Goal: Task Accomplishment & Management: Manage account settings

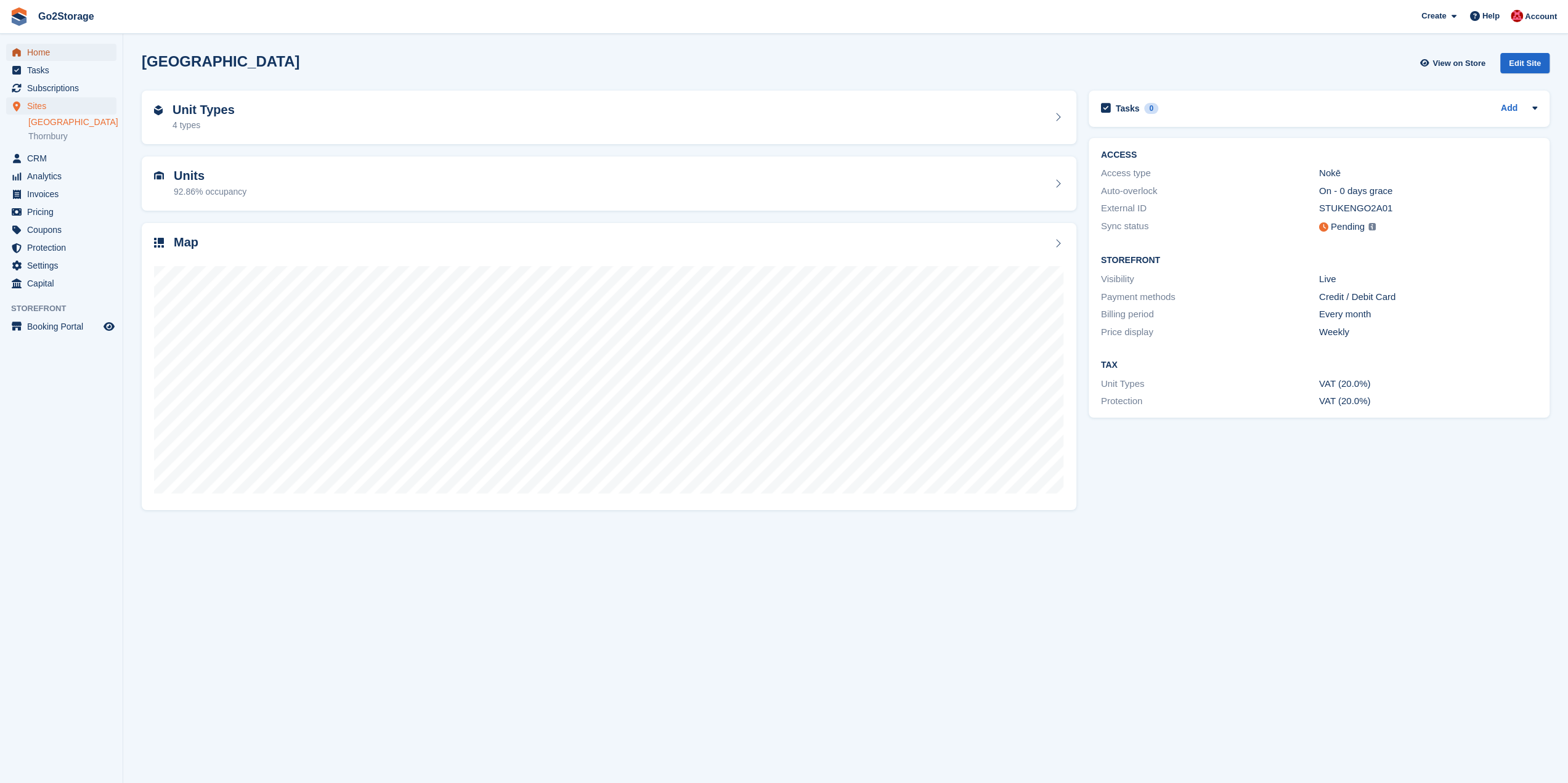
click at [41, 47] on span "Home" at bounding box center [63, 52] width 74 height 17
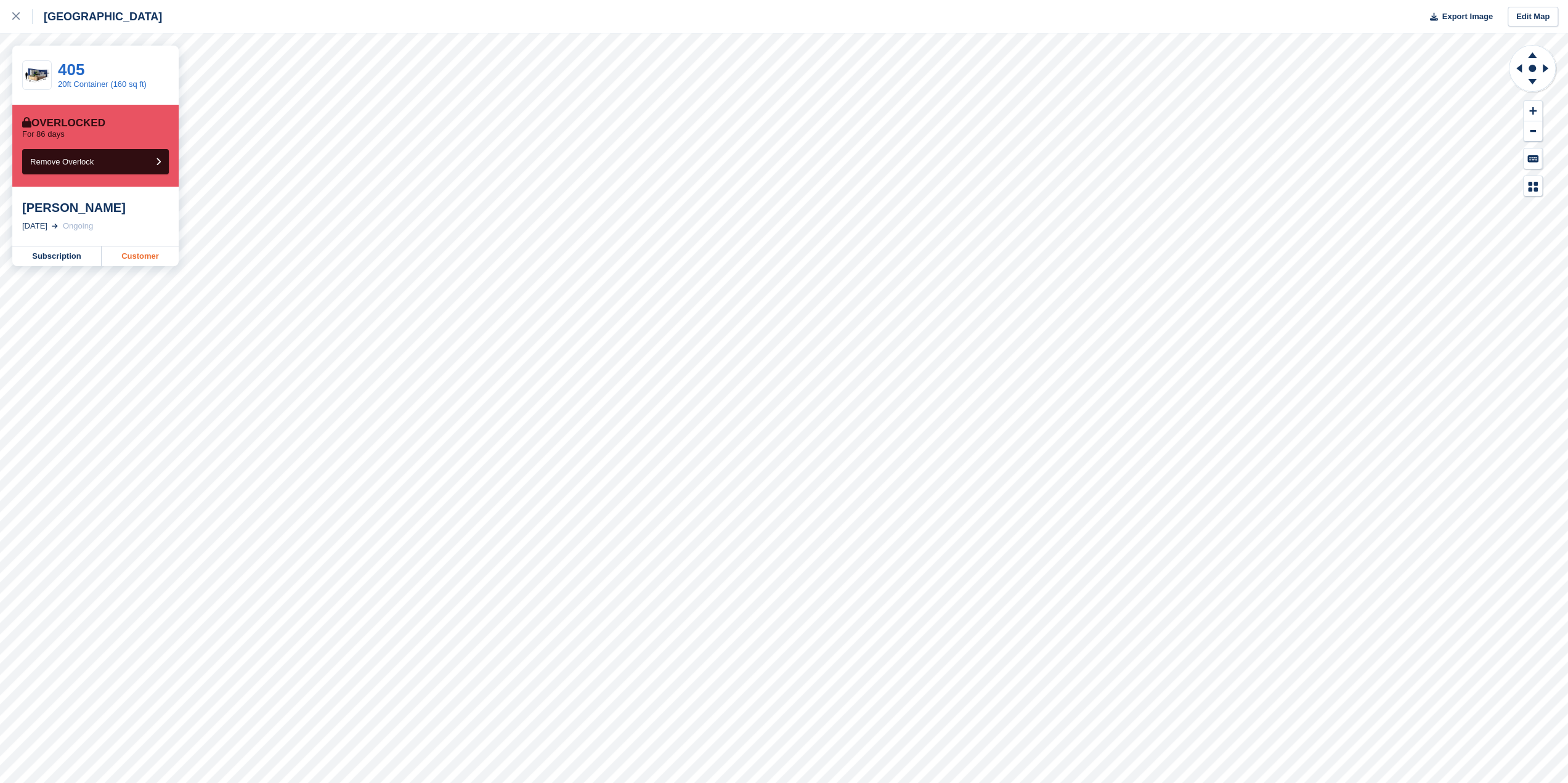
click at [144, 254] on link "Customer" at bounding box center [140, 256] width 77 height 20
click at [71, 258] on link "Subscription" at bounding box center [57, 256] width 90 height 20
click at [125, 258] on link "Customer" at bounding box center [140, 256] width 77 height 20
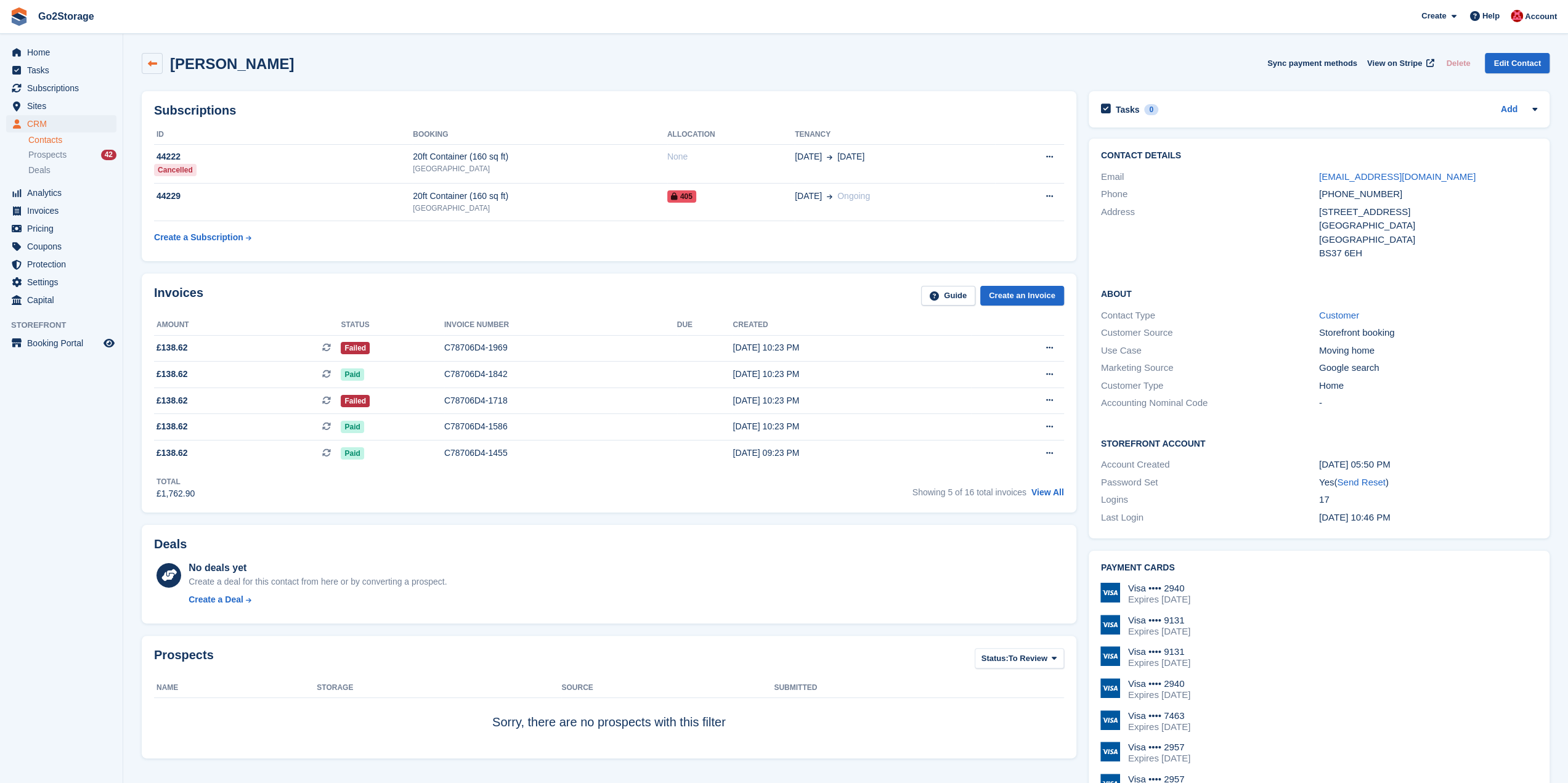
click at [158, 60] on link at bounding box center [152, 63] width 21 height 21
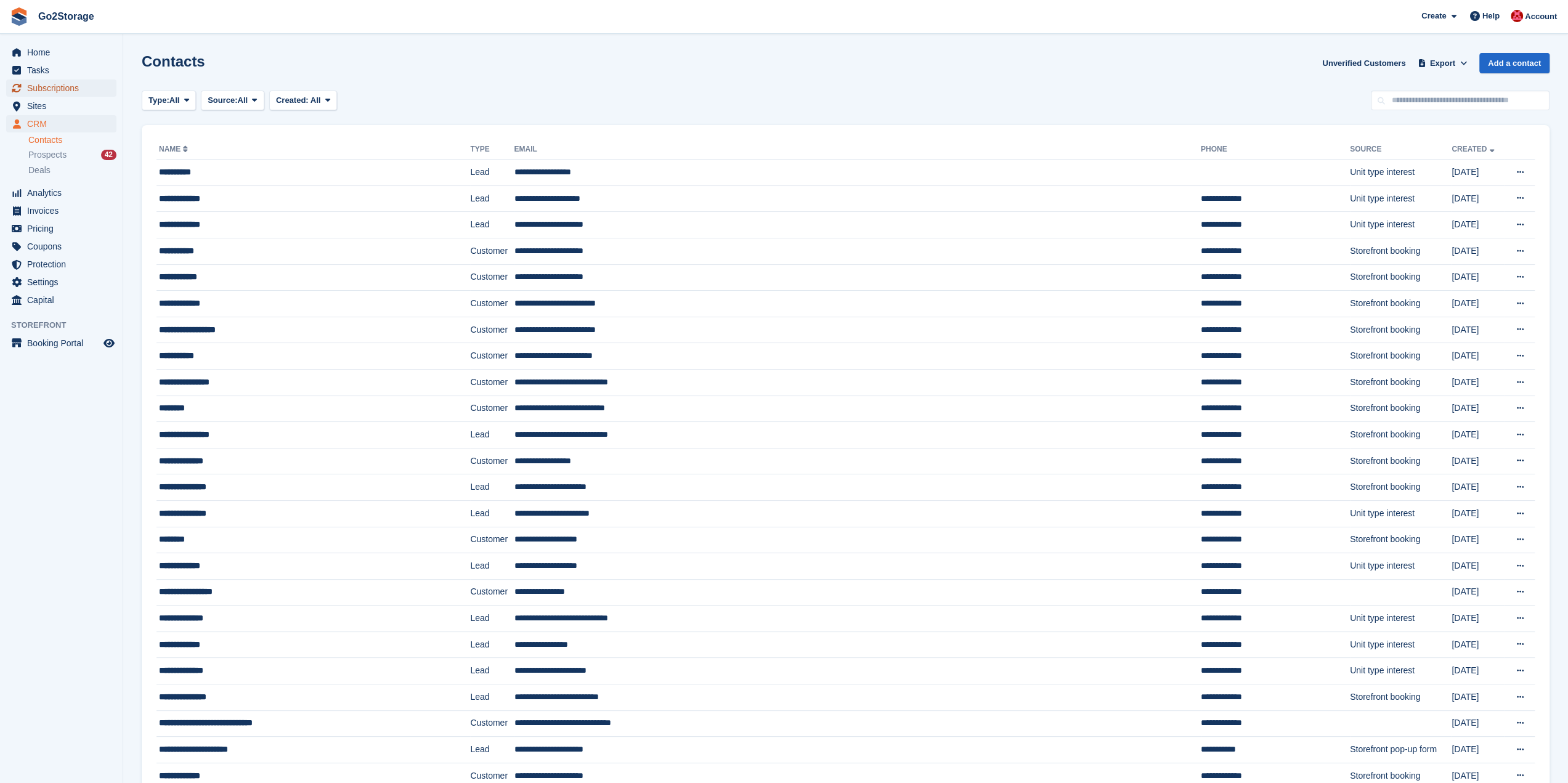
click at [61, 92] on span "Subscriptions" at bounding box center [63, 88] width 74 height 17
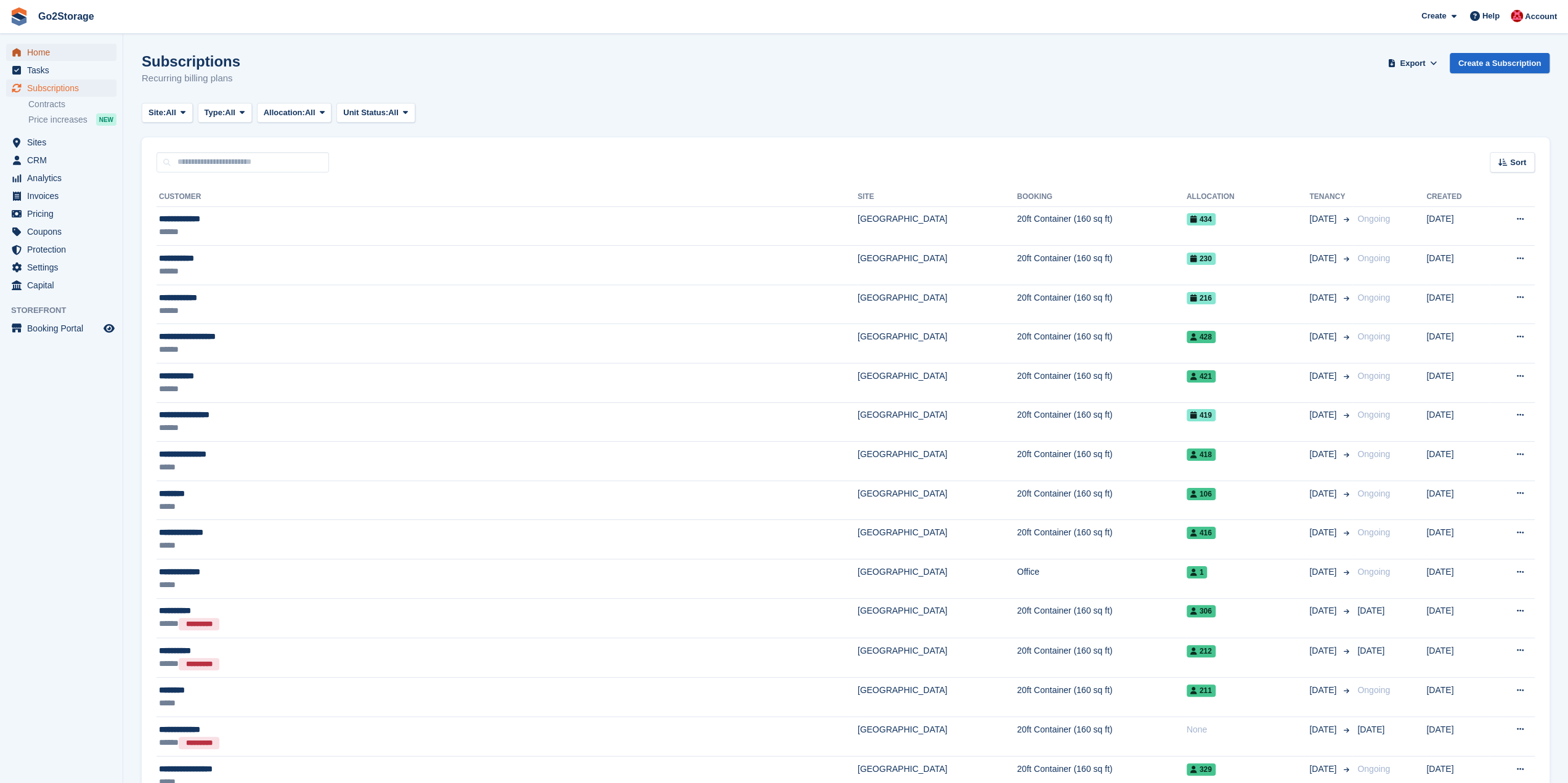
click at [66, 54] on span "Home" at bounding box center [63, 52] width 74 height 17
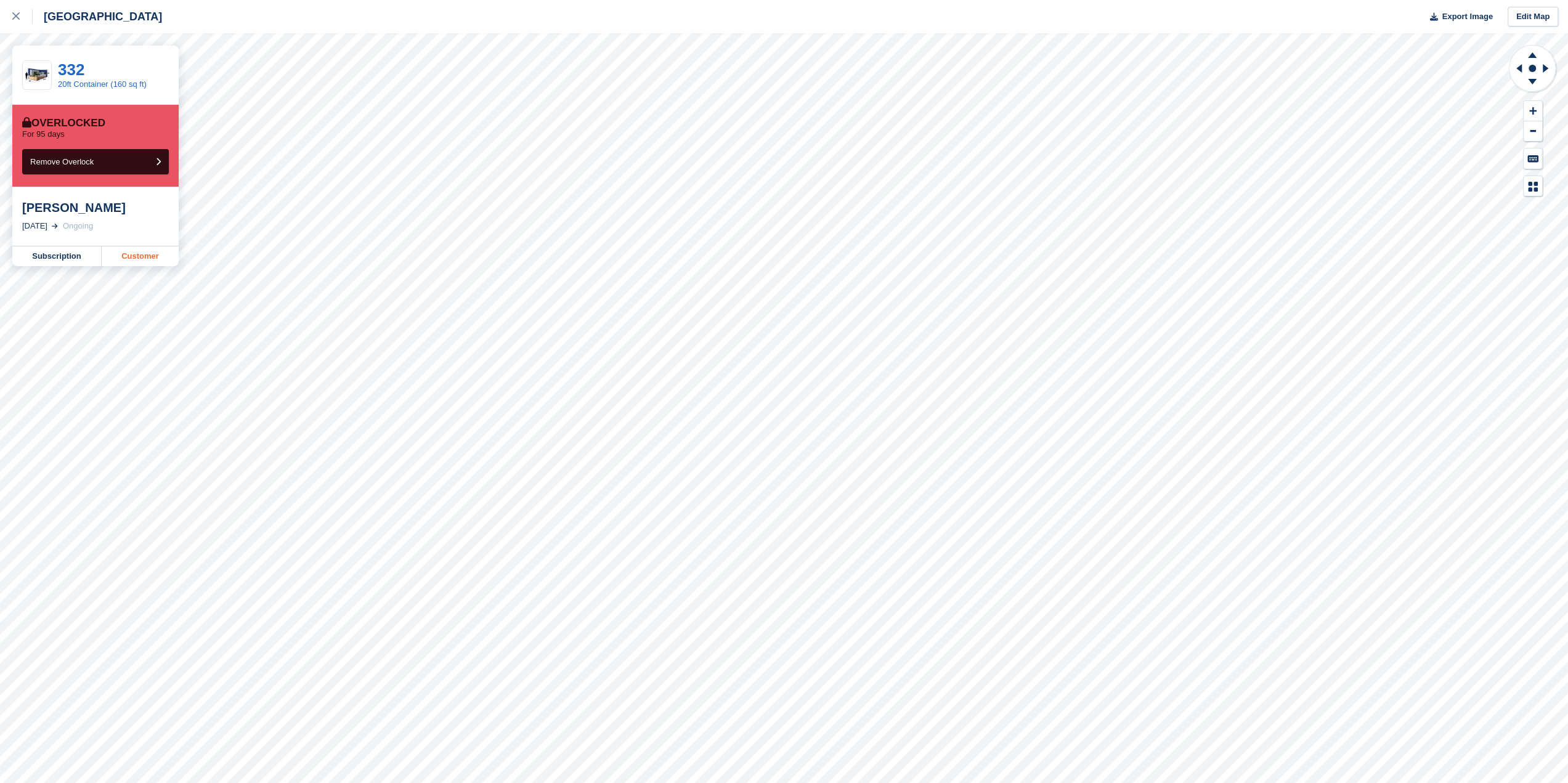
click at [137, 252] on link "Customer" at bounding box center [140, 256] width 77 height 20
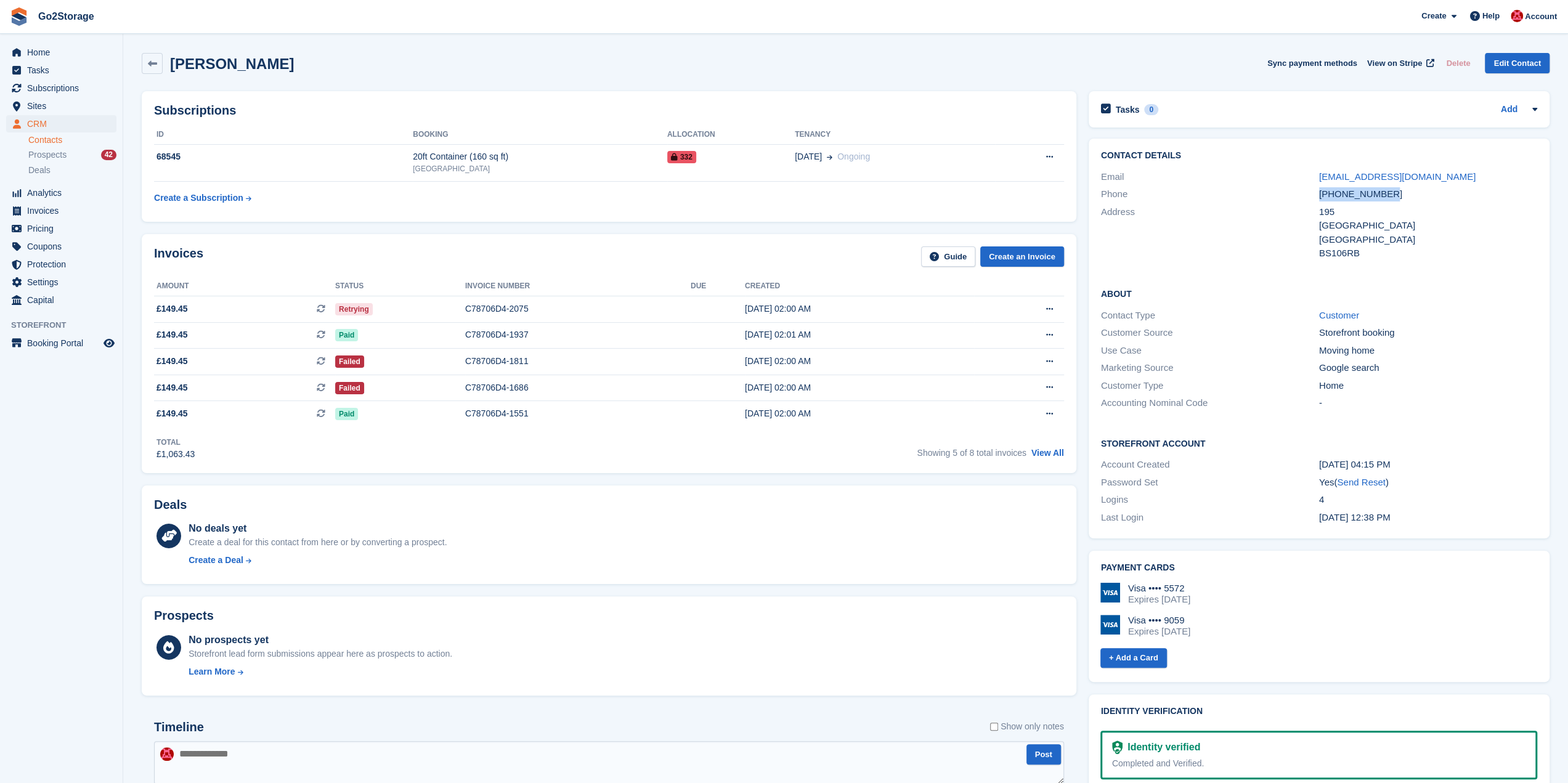
drag, startPoint x: 1396, startPoint y: 196, endPoint x: 1318, endPoint y: 198, distance: 78.0
click at [1318, 198] on div "Phone +447355249168" at bounding box center [1319, 194] width 436 height 18
copy div "+447355249168"
drag, startPoint x: 1371, startPoint y: 251, endPoint x: 1320, endPoint y: 252, distance: 51.0
click at [1320, 252] on div "BS106RB" at bounding box center [1428, 254] width 218 height 14
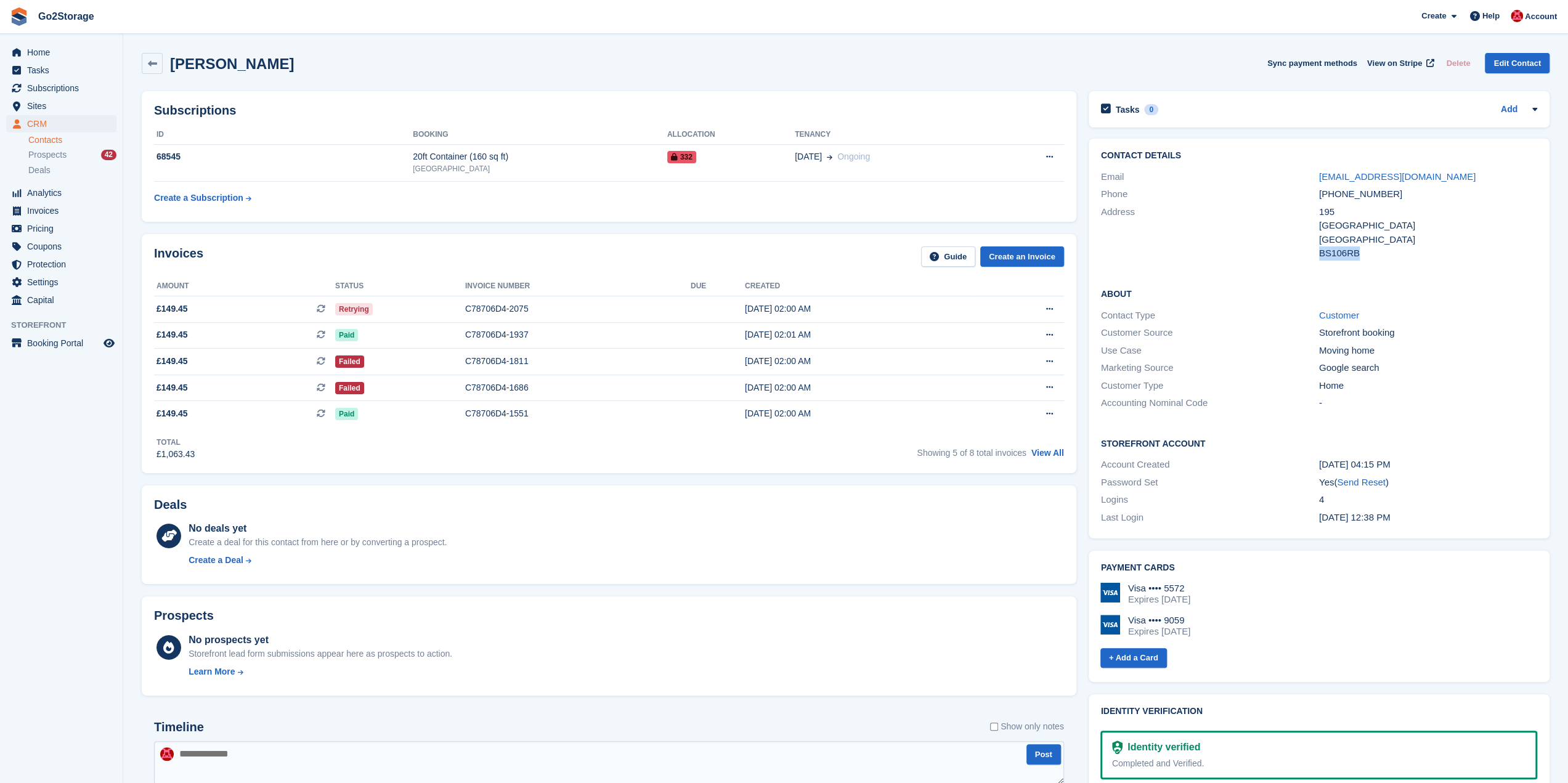
copy div "BS106RB"
click at [78, 58] on span "Home" at bounding box center [63, 52] width 74 height 17
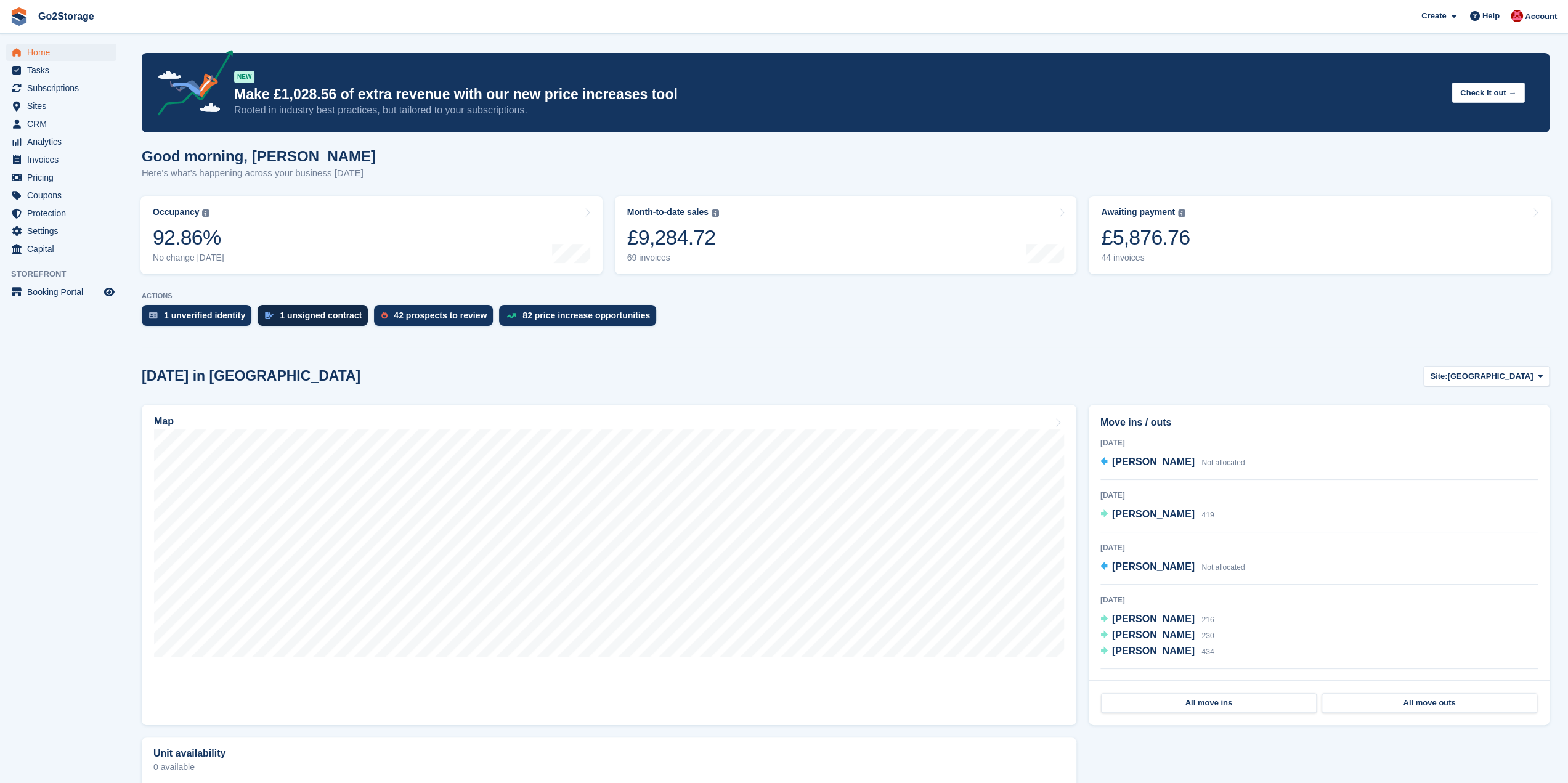
click at [318, 317] on div "1 unsigned contract" at bounding box center [320, 315] width 82 height 10
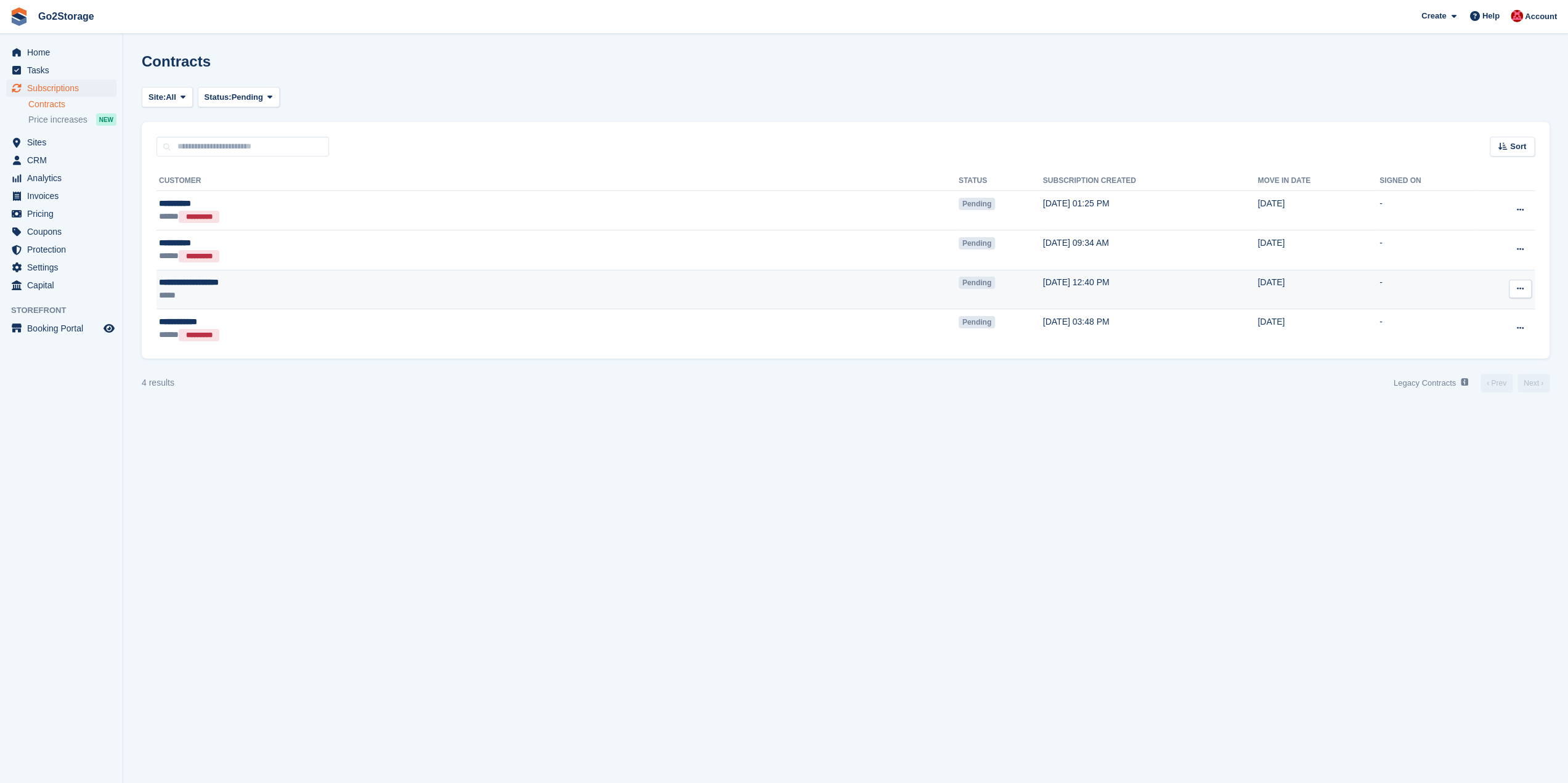
click at [1515, 293] on button at bounding box center [1520, 289] width 23 height 18
click at [1460, 361] on p "Send contract" at bounding box center [1472, 361] width 107 height 16
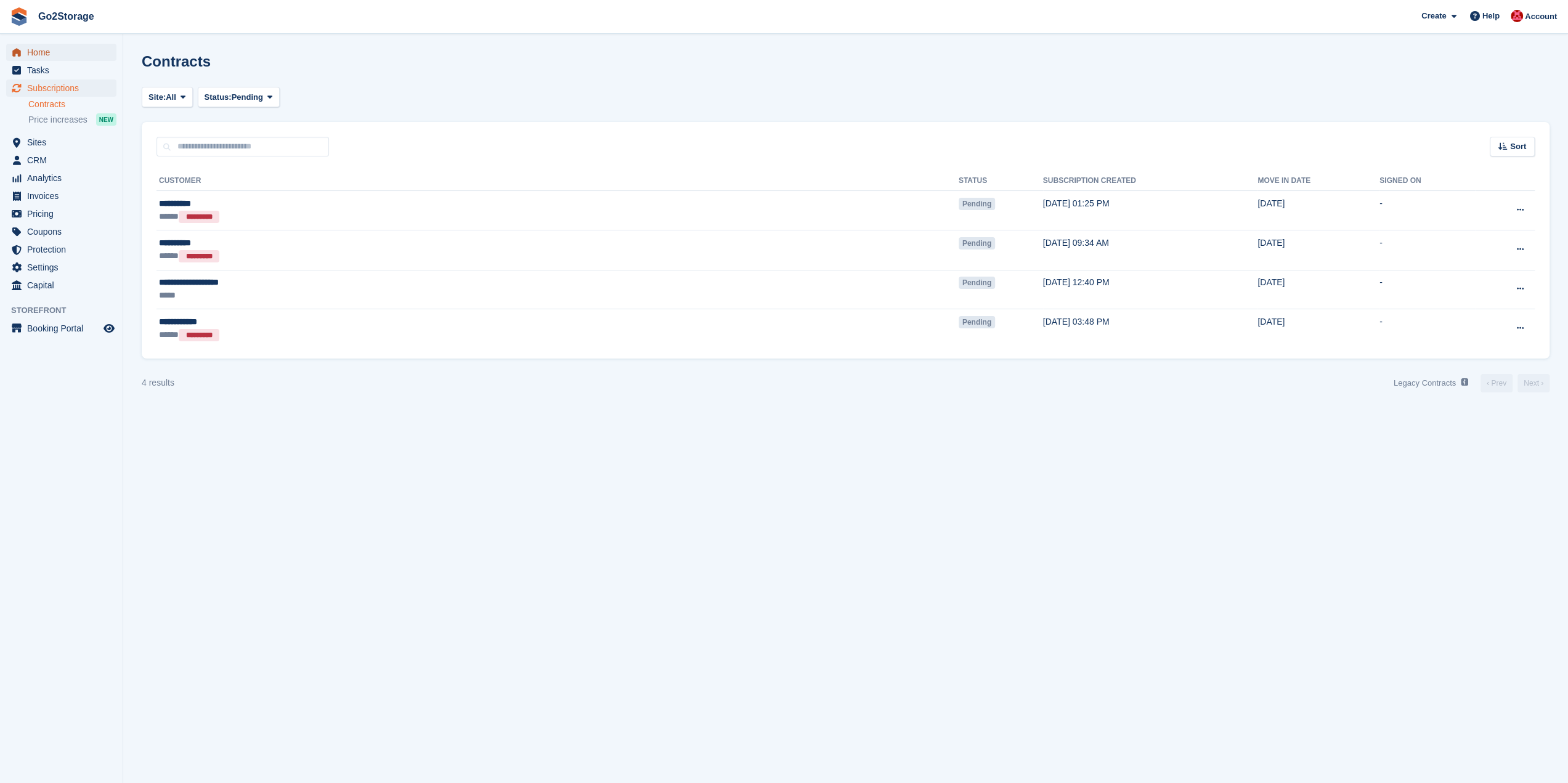
click at [50, 46] on span "Home" at bounding box center [63, 52] width 74 height 17
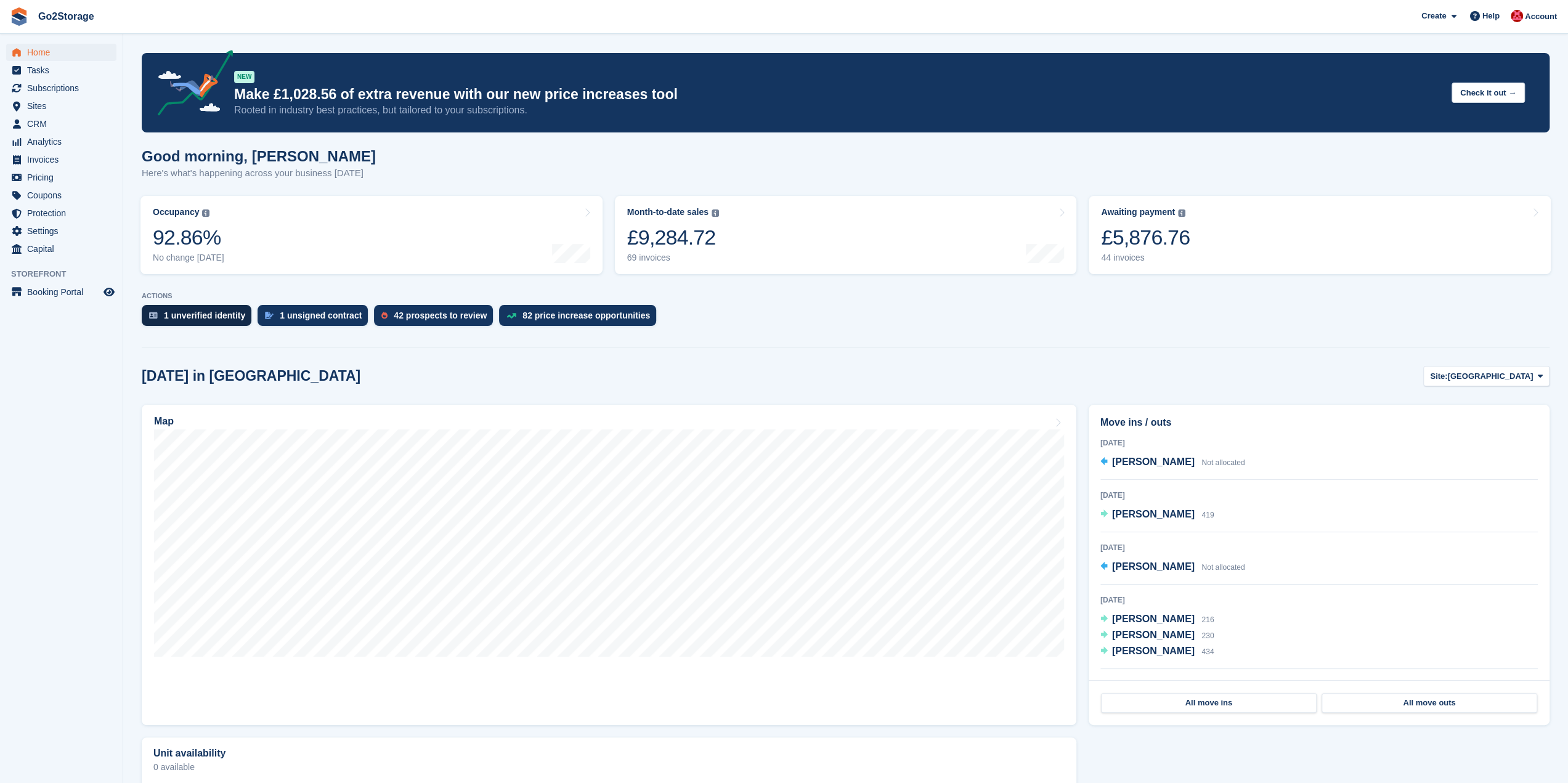
click at [199, 312] on div "1 unverified identity" at bounding box center [204, 315] width 81 height 10
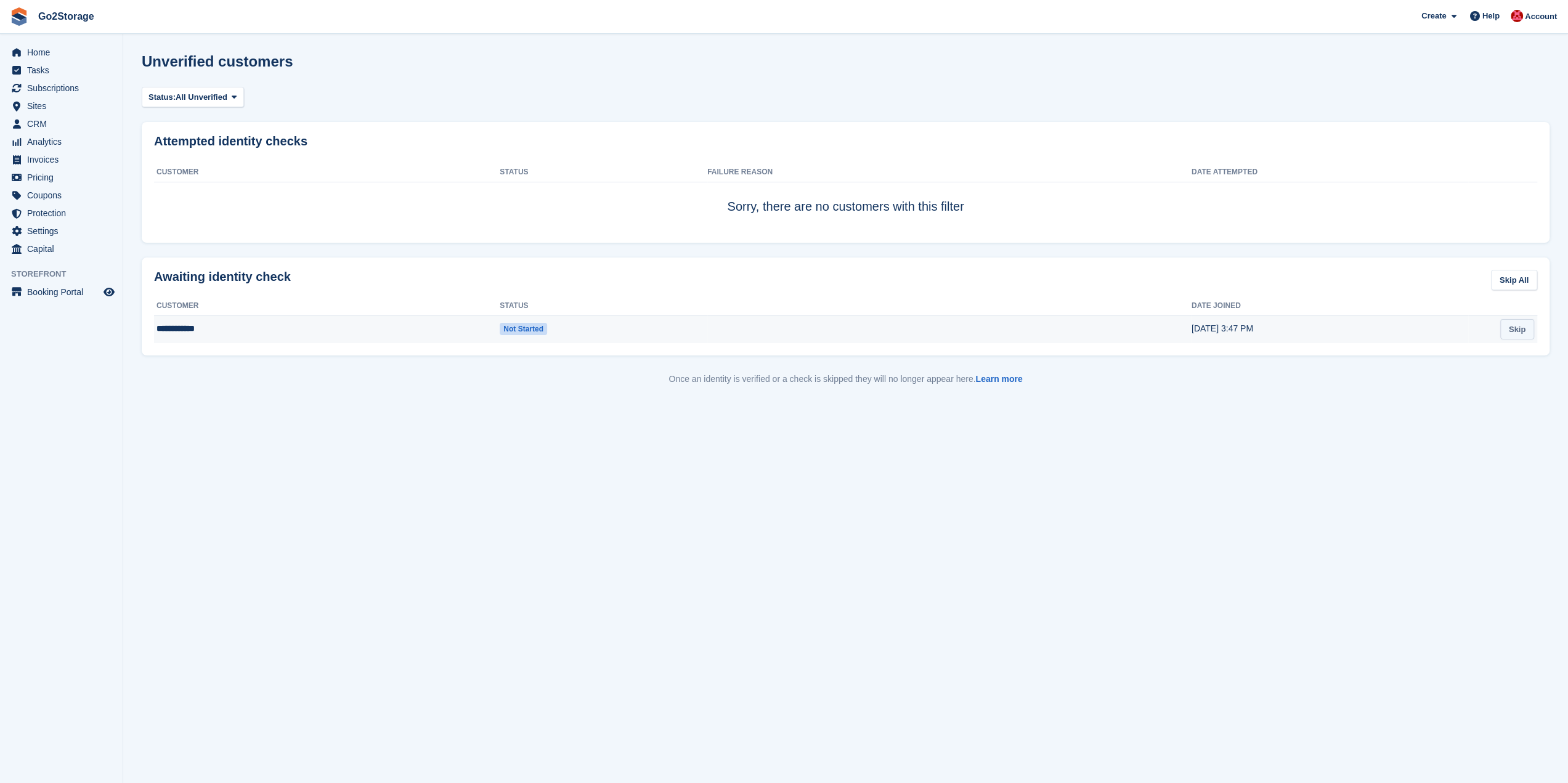
click at [1512, 327] on link "Skip" at bounding box center [1517, 329] width 34 height 20
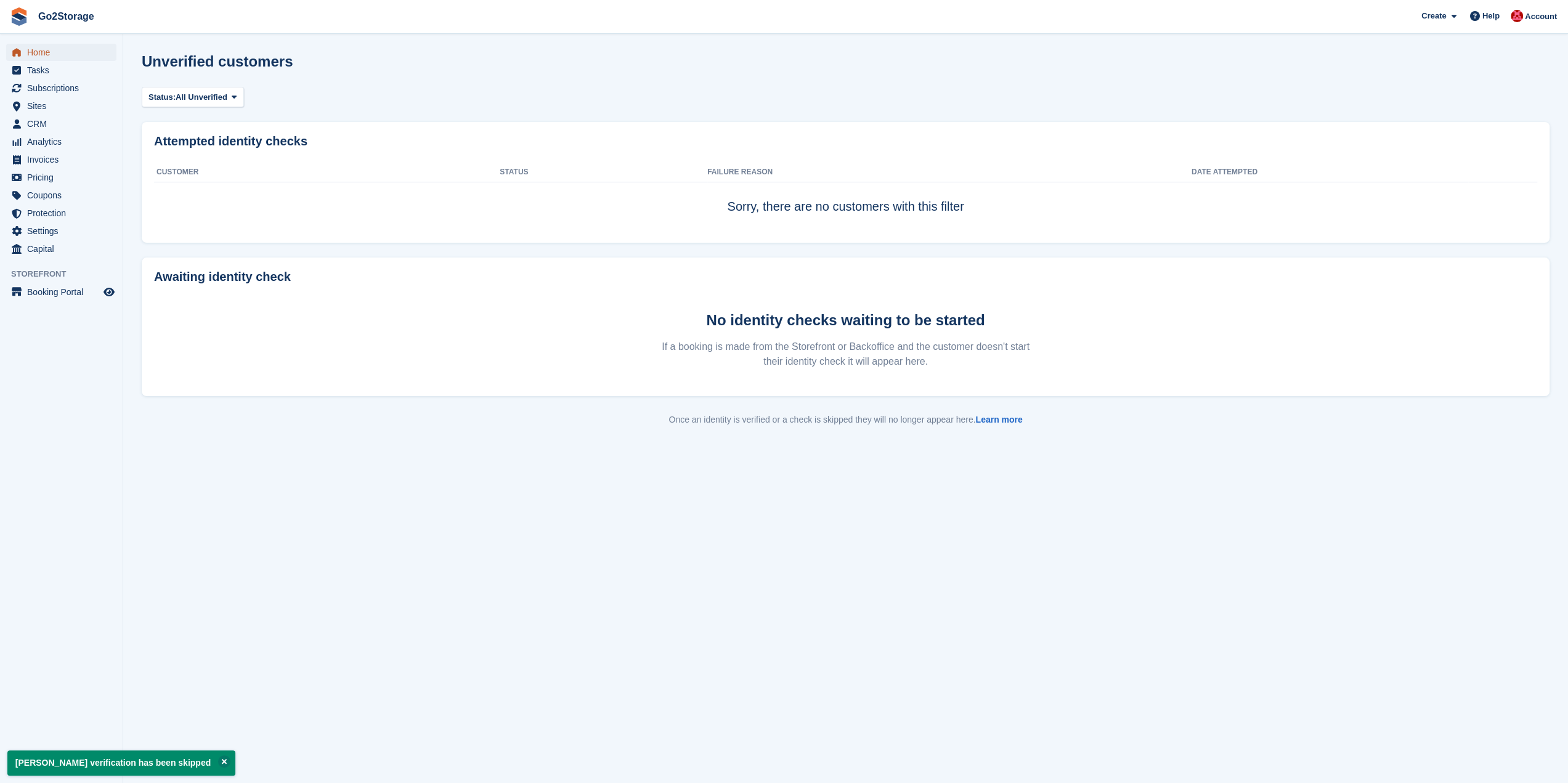
click at [29, 59] on span "Home" at bounding box center [63, 52] width 74 height 17
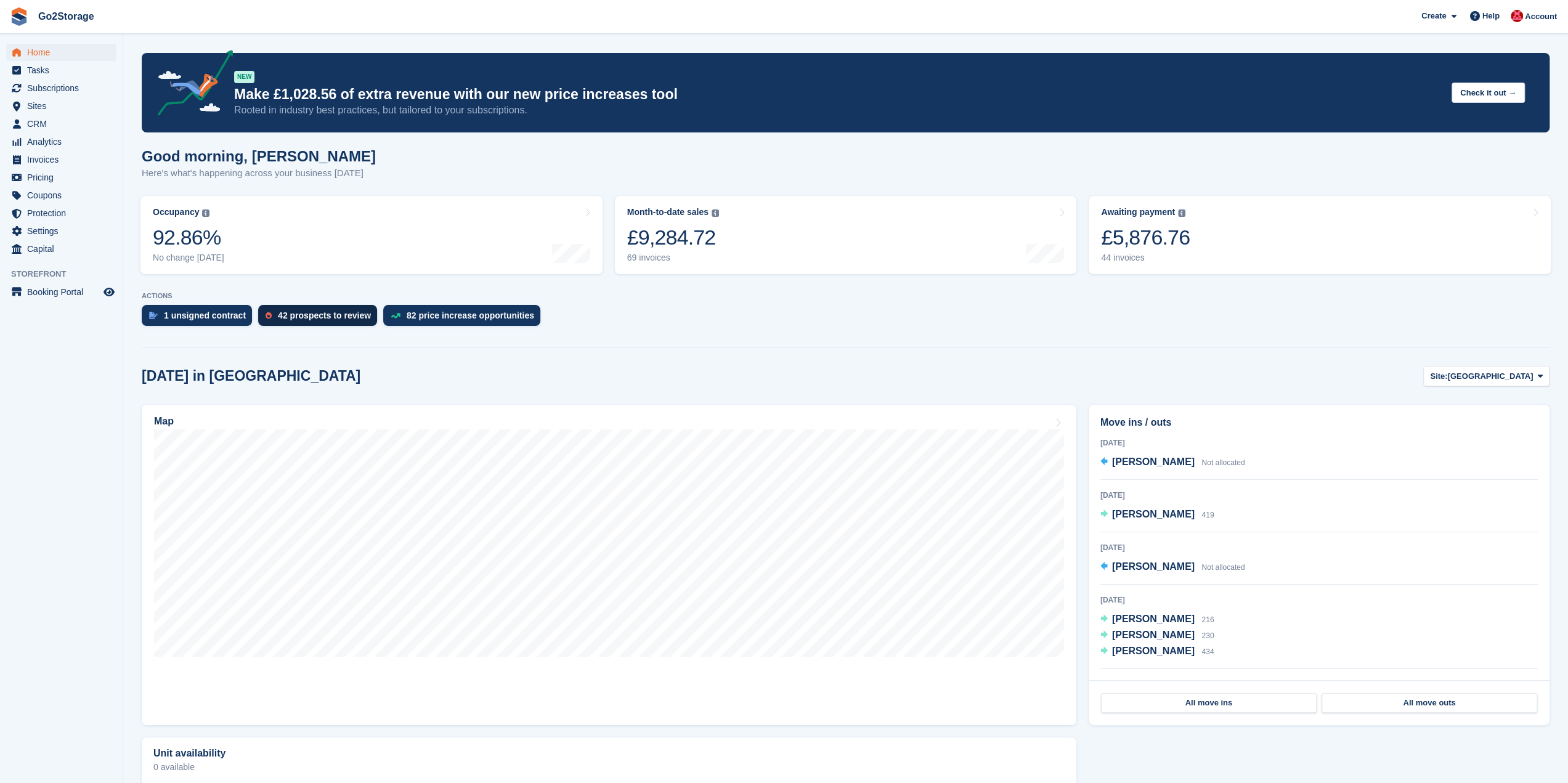
click at [286, 314] on div "42 prospects to review" at bounding box center [324, 315] width 93 height 10
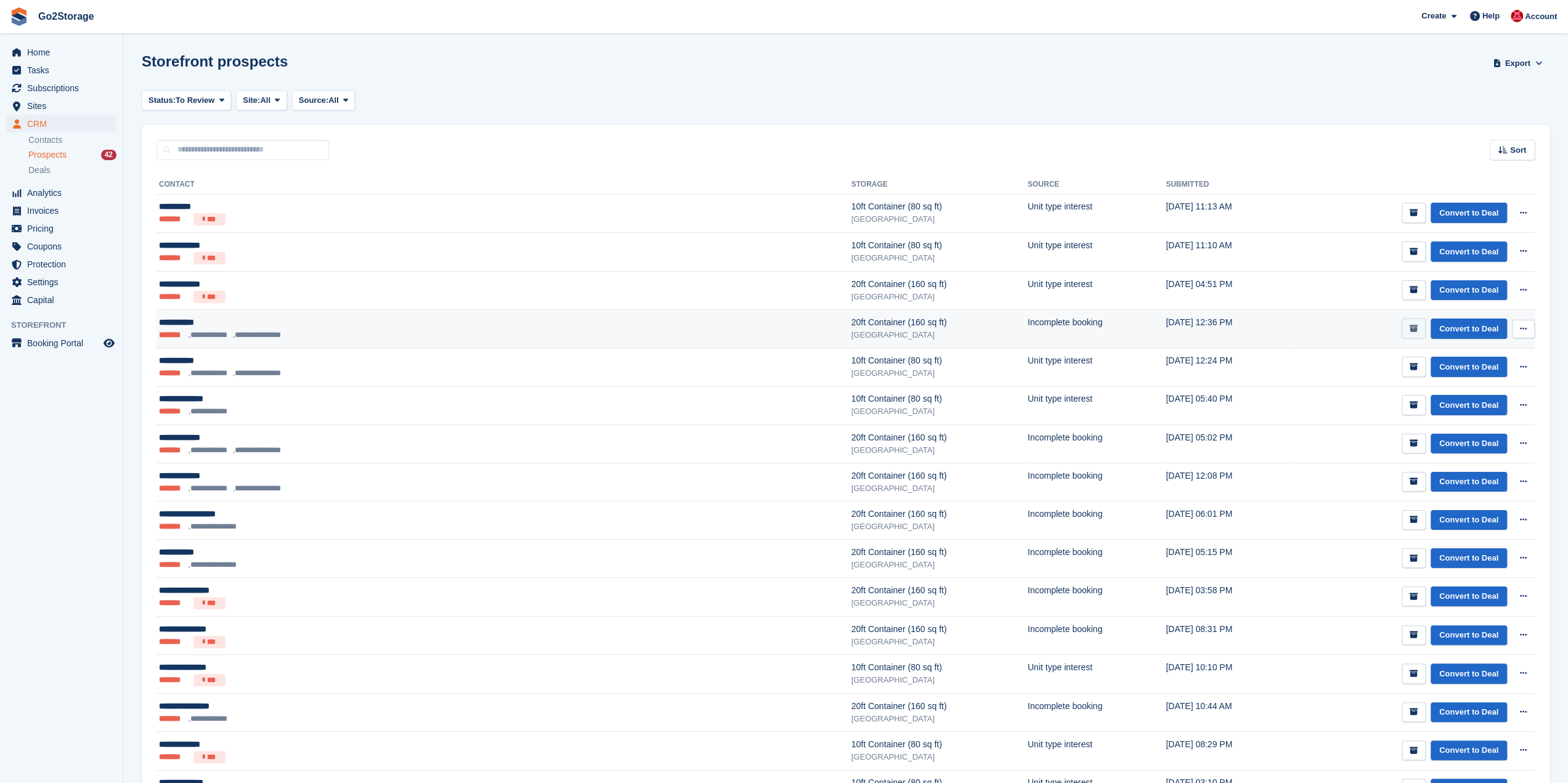
click at [1420, 331] on button "submit" at bounding box center [1413, 328] width 24 height 20
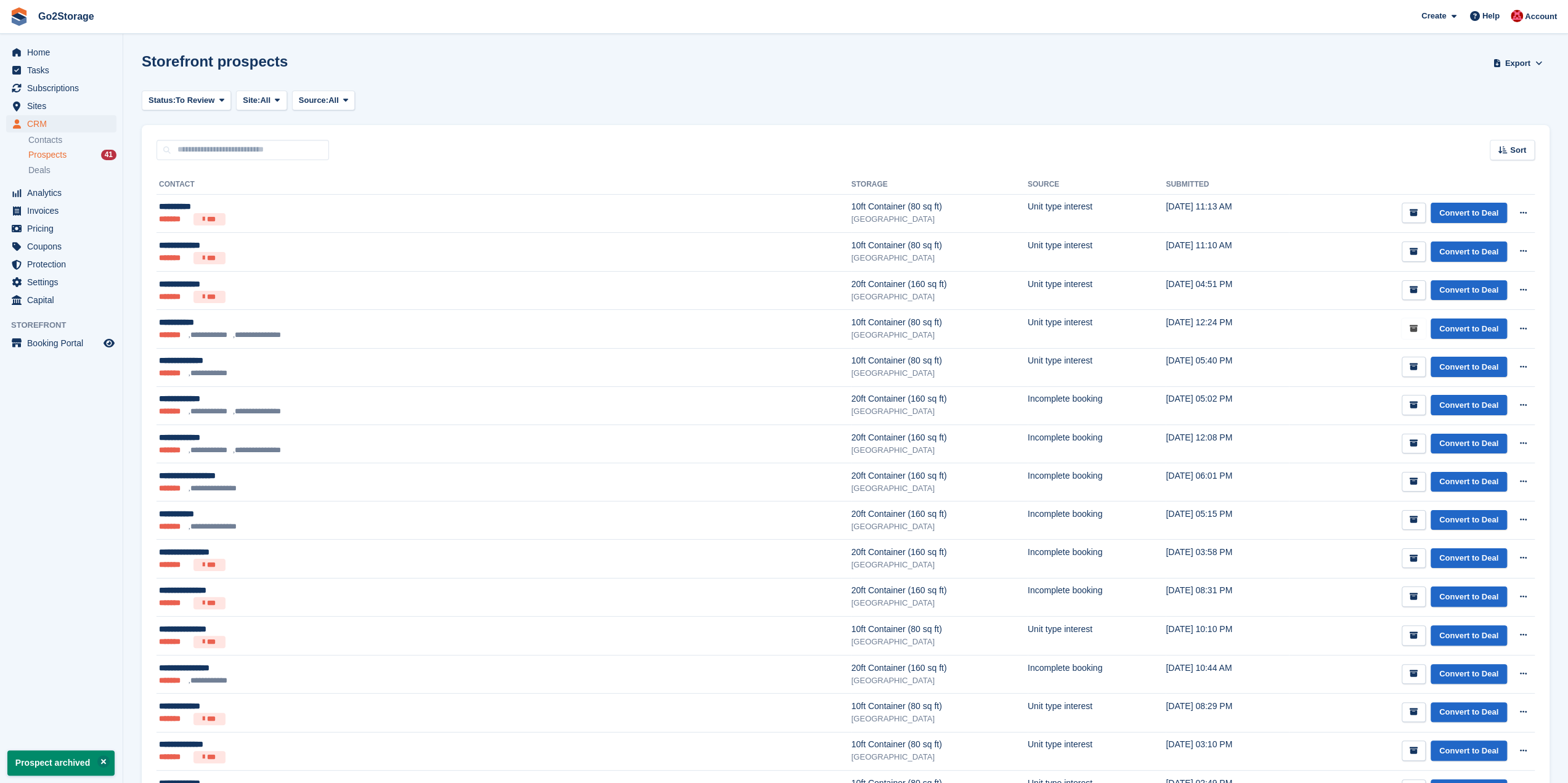
click at [1420, 331] on button "submit" at bounding box center [1413, 328] width 24 height 20
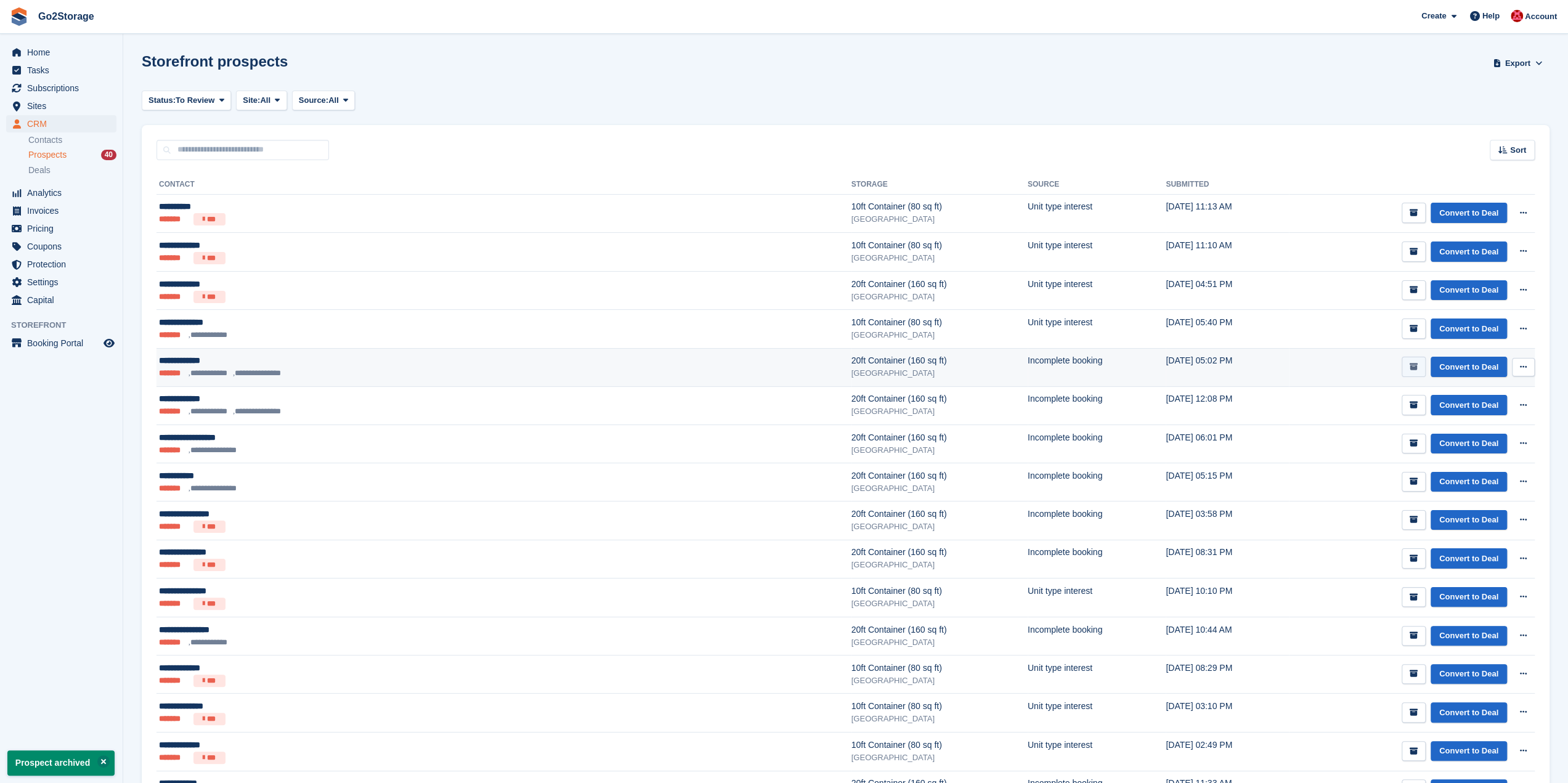
click at [1420, 369] on button "submit" at bounding box center [1413, 367] width 24 height 20
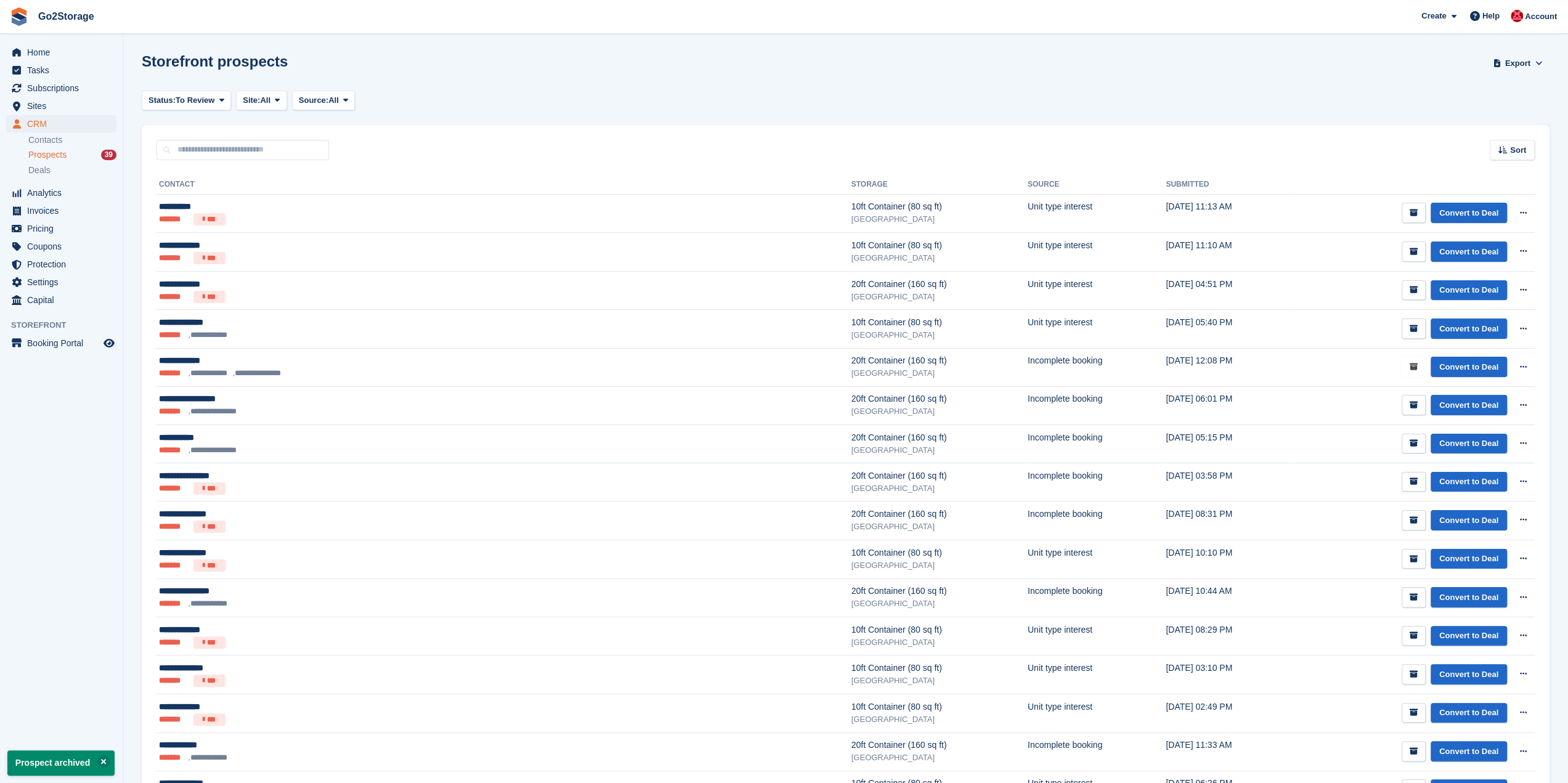
click at [1420, 369] on button "submit" at bounding box center [1413, 367] width 24 height 20
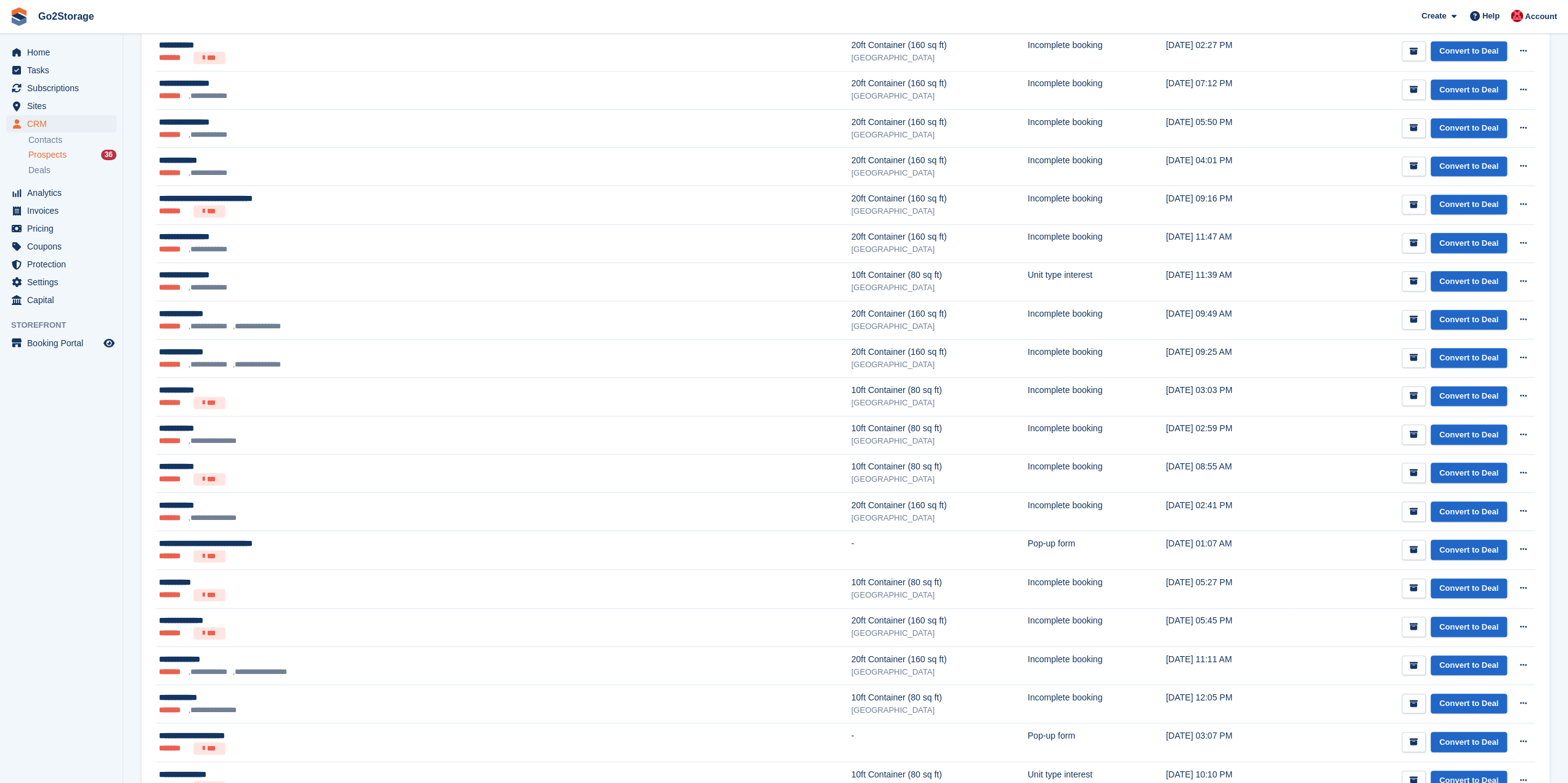
scroll to position [848, 0]
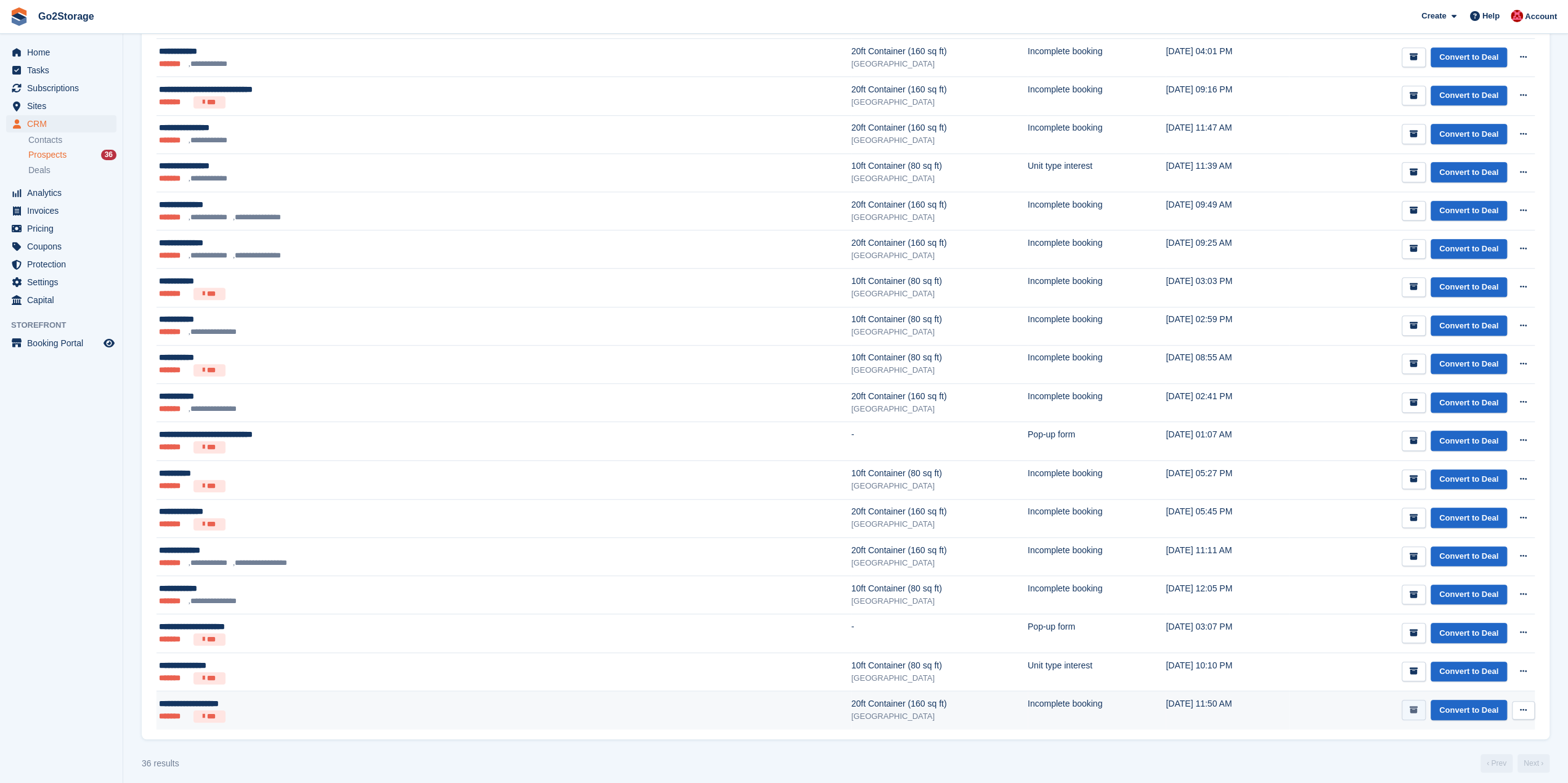
click at [1416, 706] on icon "submit" at bounding box center [1413, 710] width 8 height 8
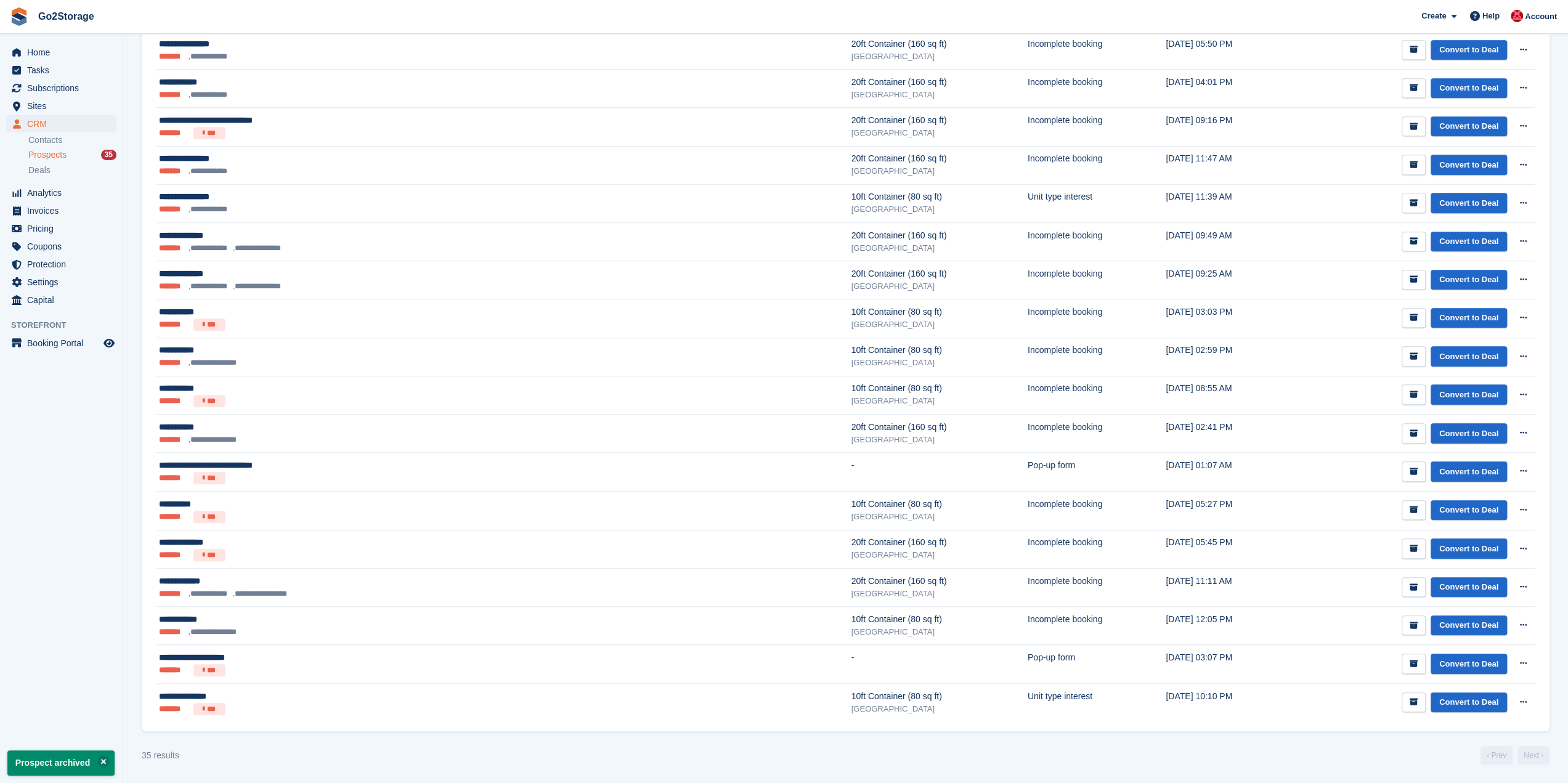
scroll to position [0, 0]
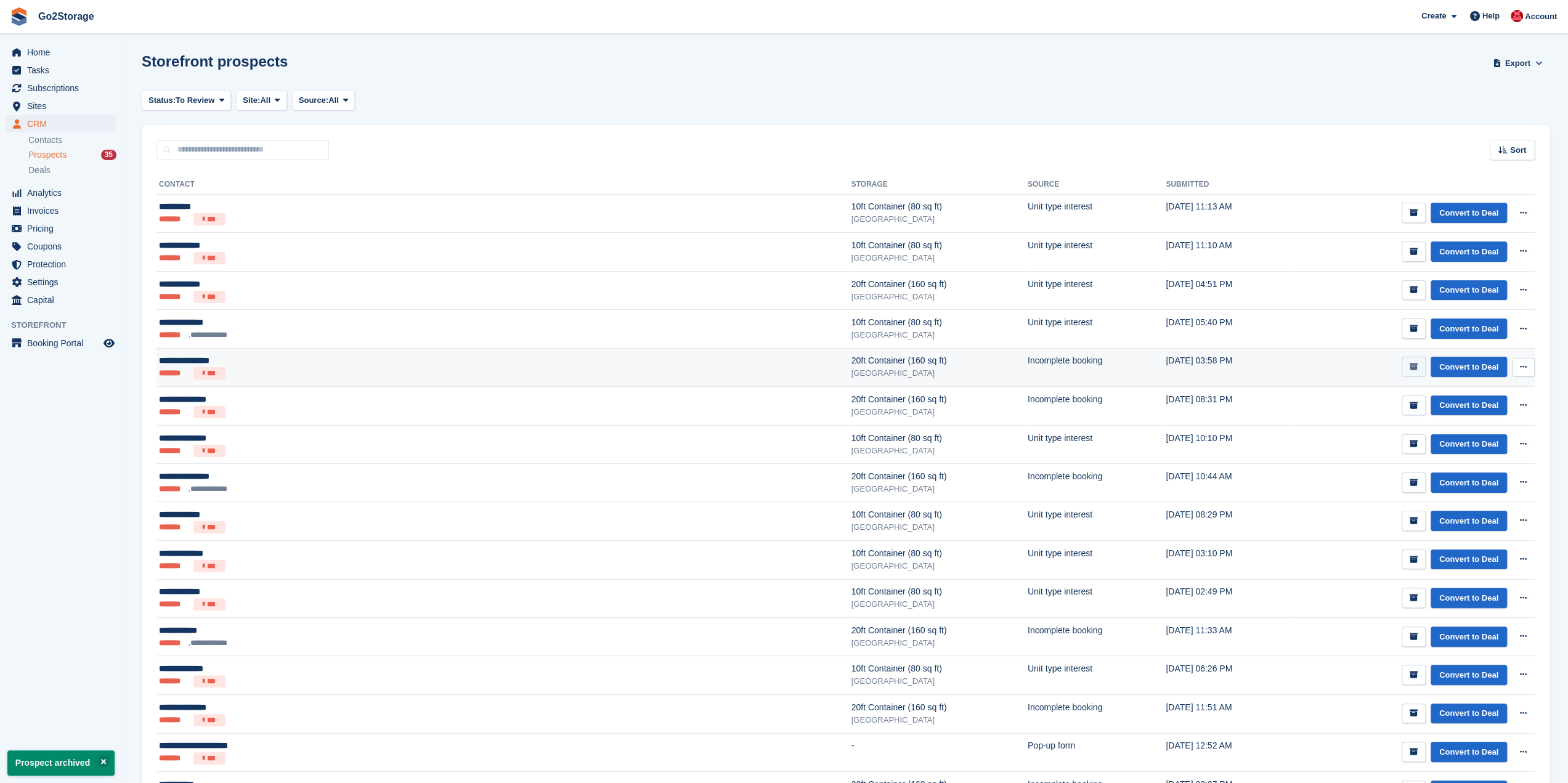
click at [1411, 368] on button "submit" at bounding box center [1413, 367] width 24 height 20
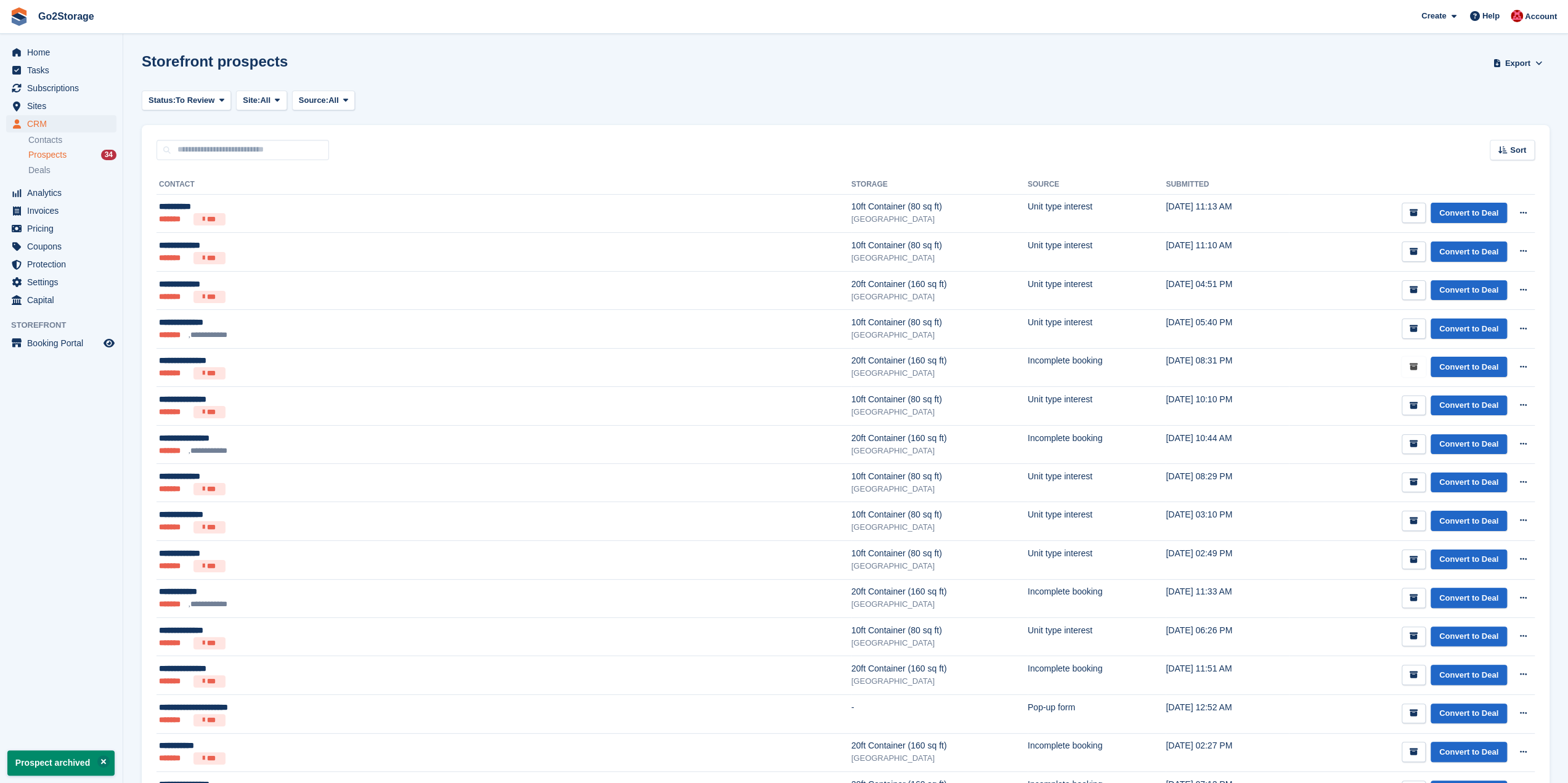
click at [1411, 368] on button "submit" at bounding box center [1413, 367] width 24 height 20
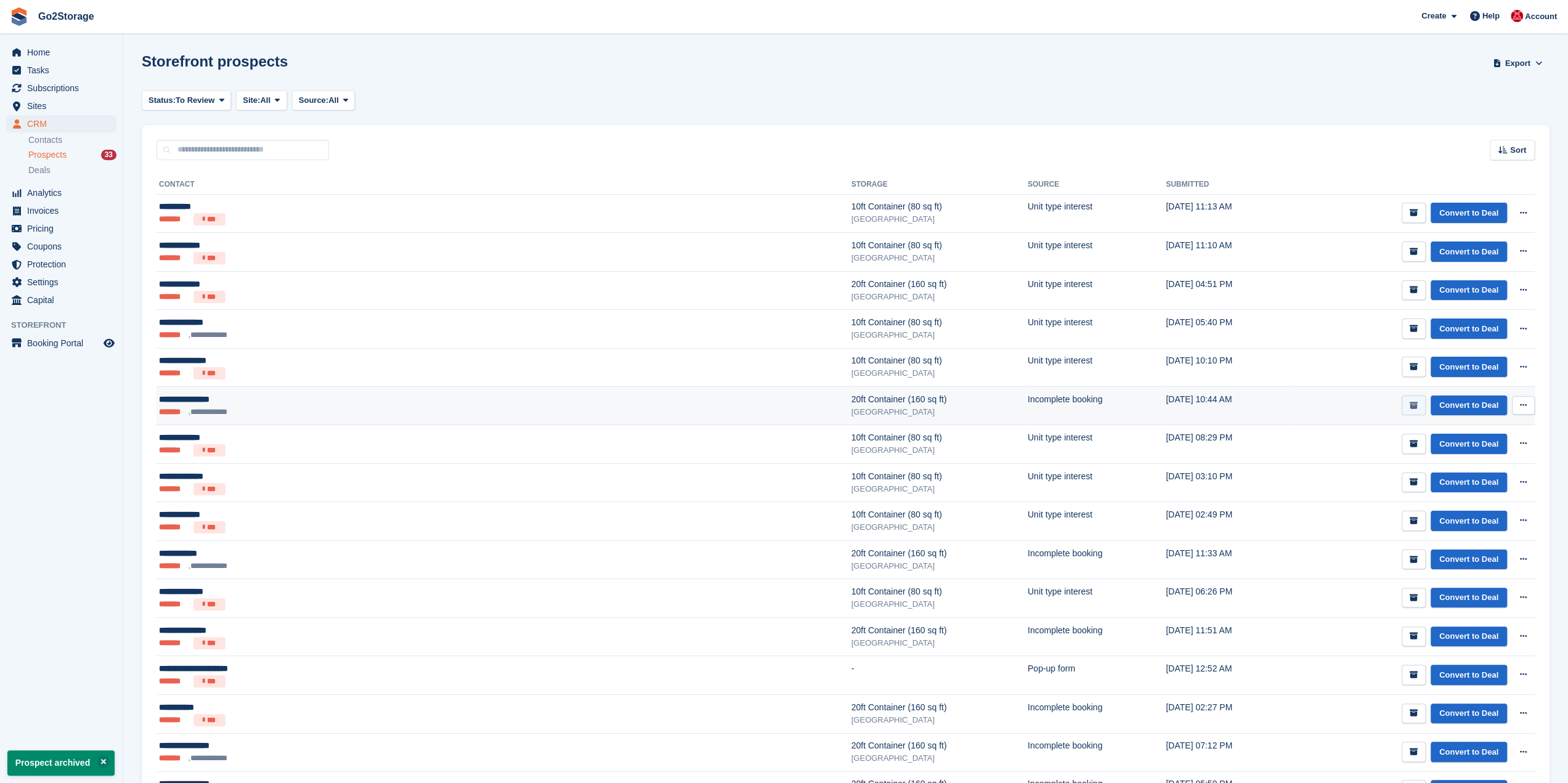
click at [1412, 405] on icon "submit" at bounding box center [1413, 406] width 8 height 8
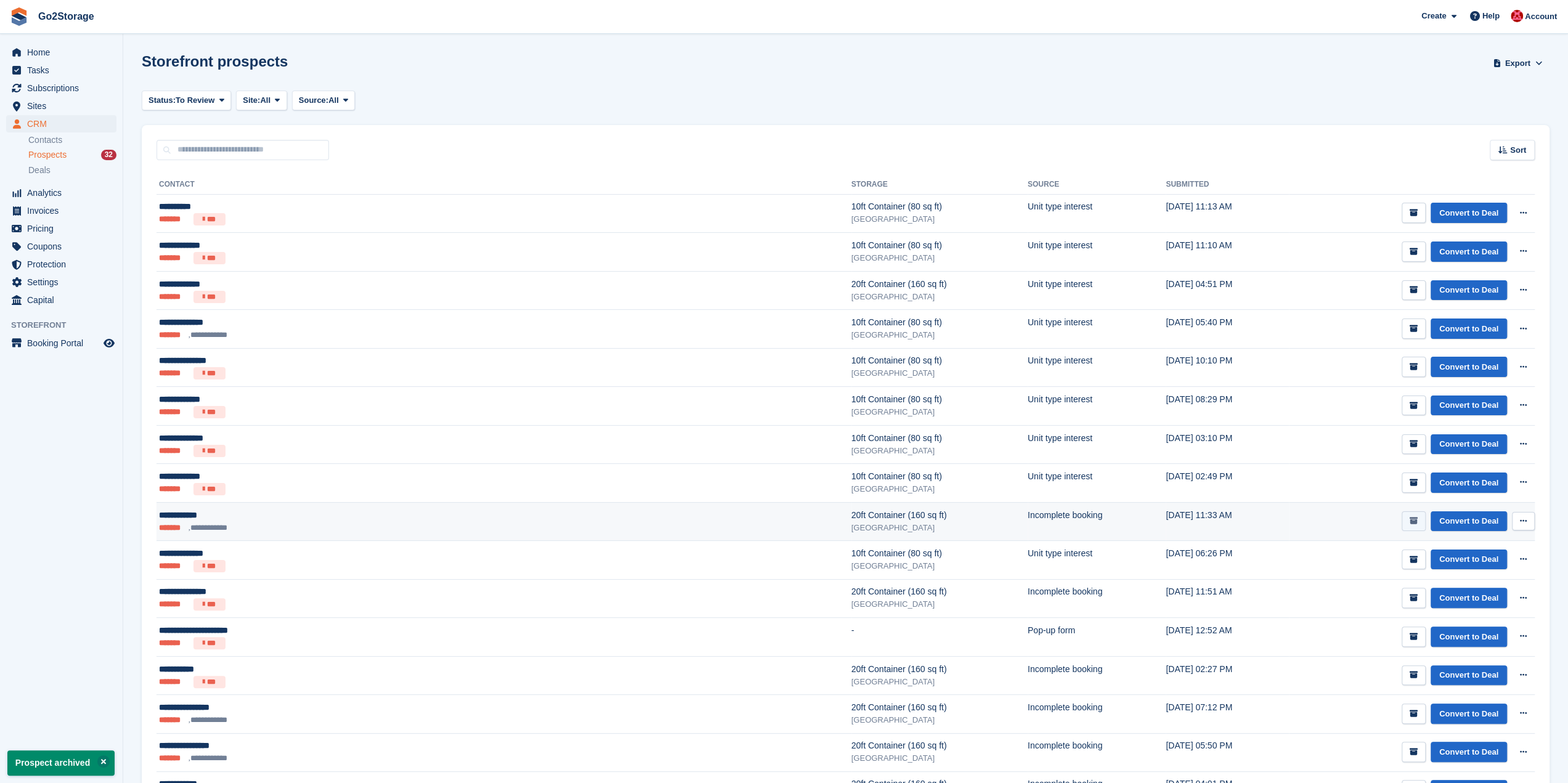
click at [1415, 522] on icon "submit" at bounding box center [1413, 521] width 8 height 8
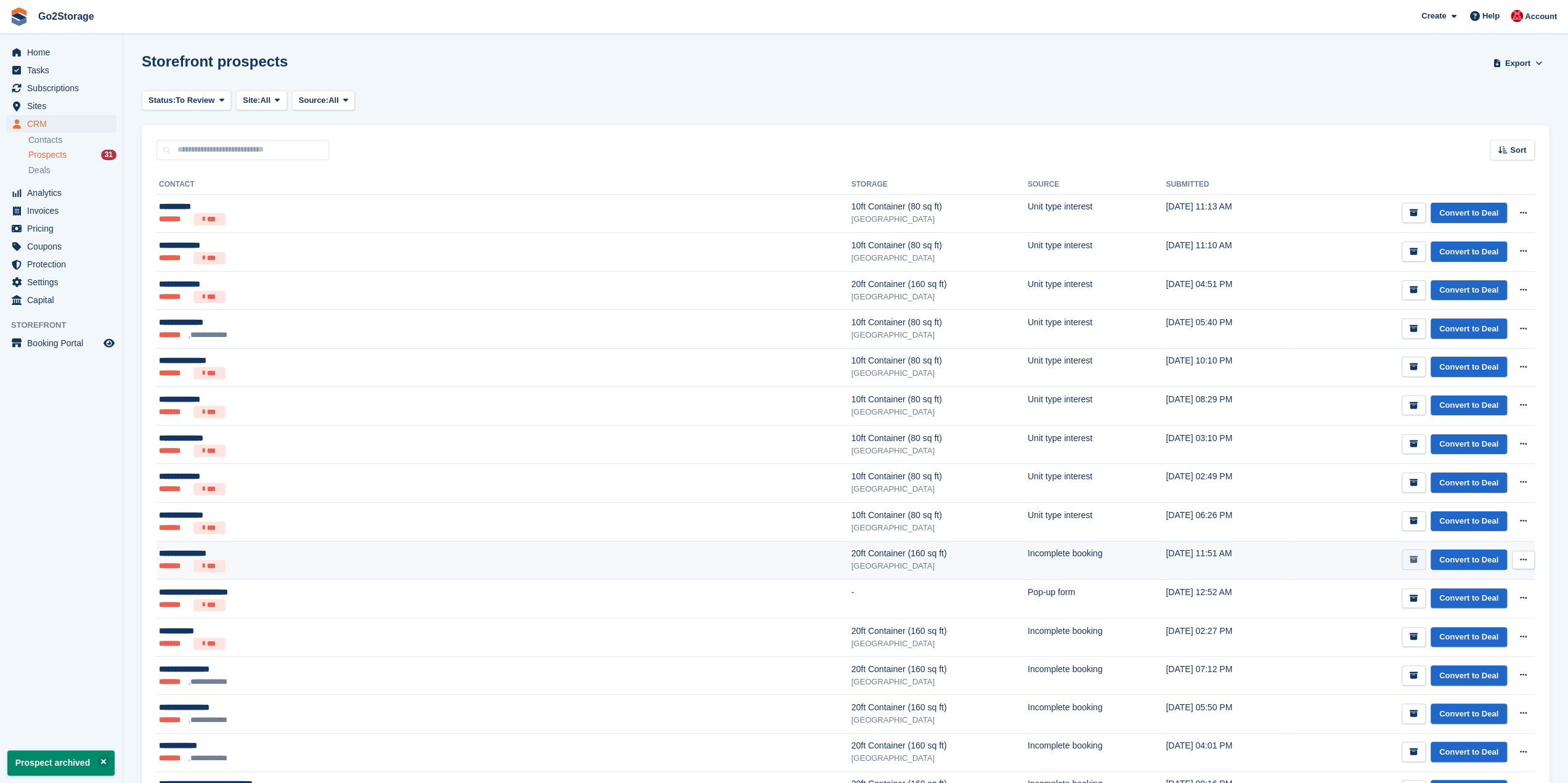
click at [1409, 558] on button "submit" at bounding box center [1413, 559] width 24 height 20
click at [1414, 556] on icon "submit" at bounding box center [1413, 559] width 8 height 8
click at [1413, 558] on icon "submit" at bounding box center [1413, 559] width 8 height 8
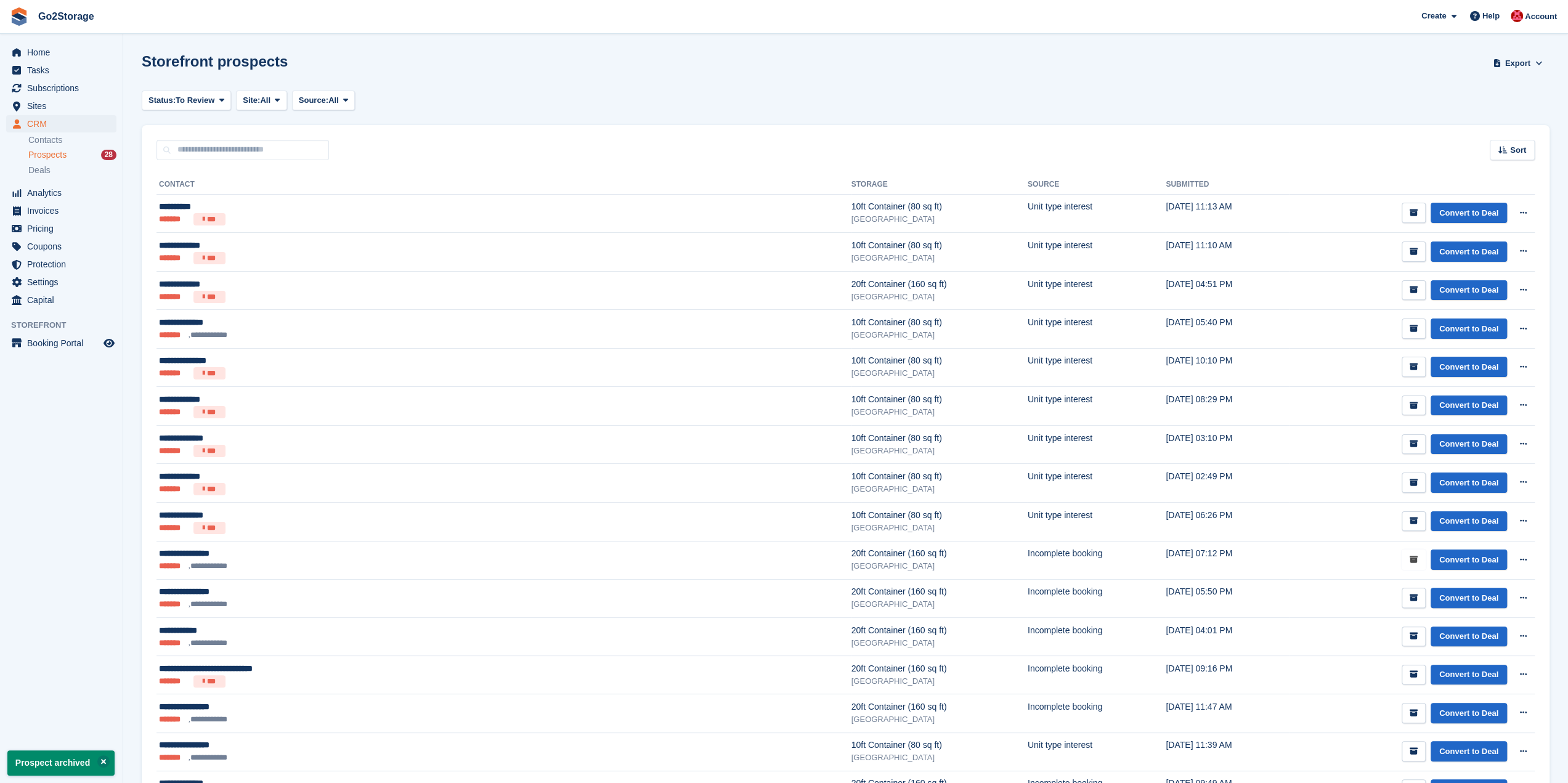
click at [1413, 558] on icon "submit" at bounding box center [1413, 559] width 8 height 8
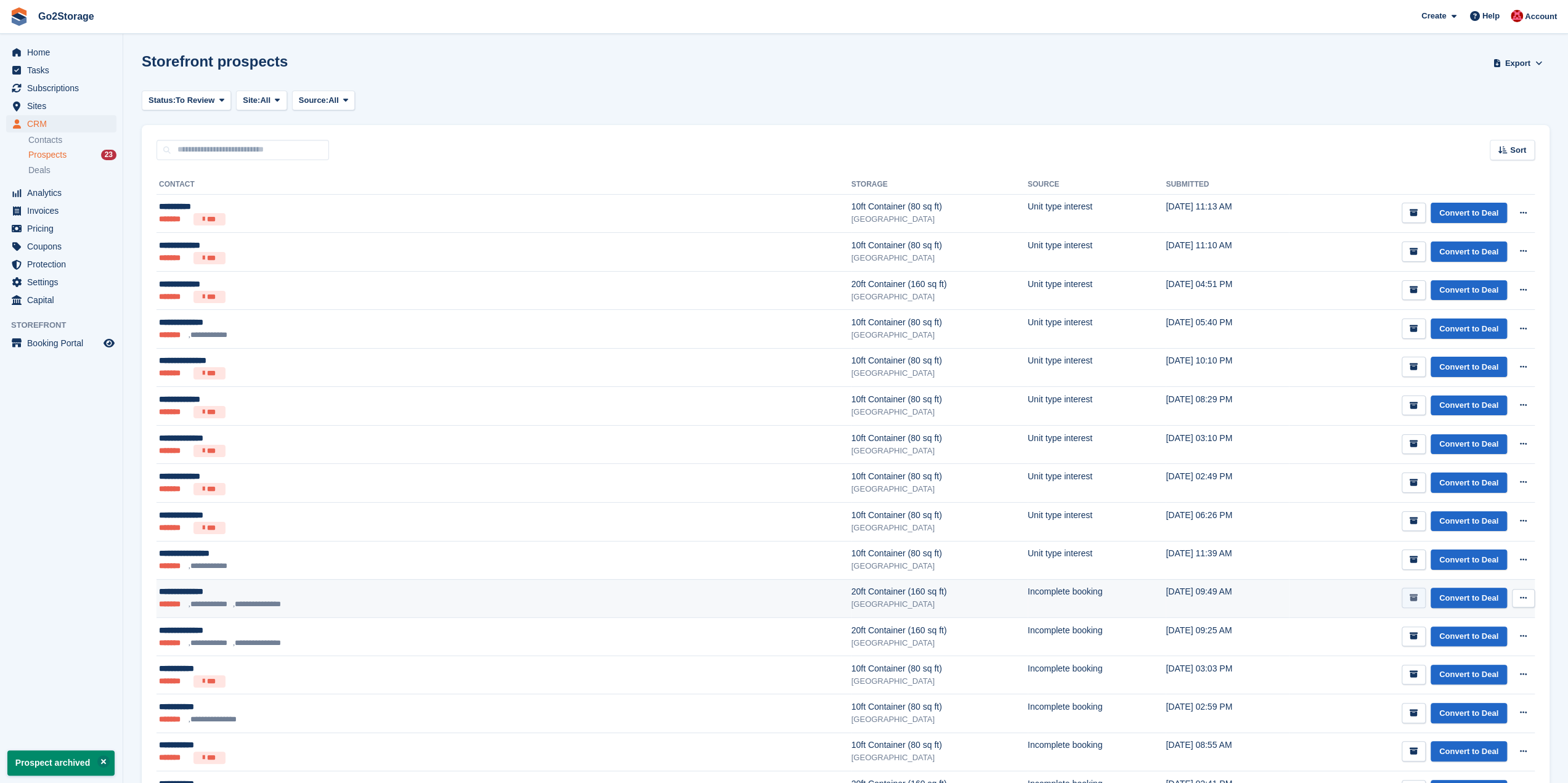
click at [1413, 596] on icon "submit" at bounding box center [1413, 598] width 8 height 8
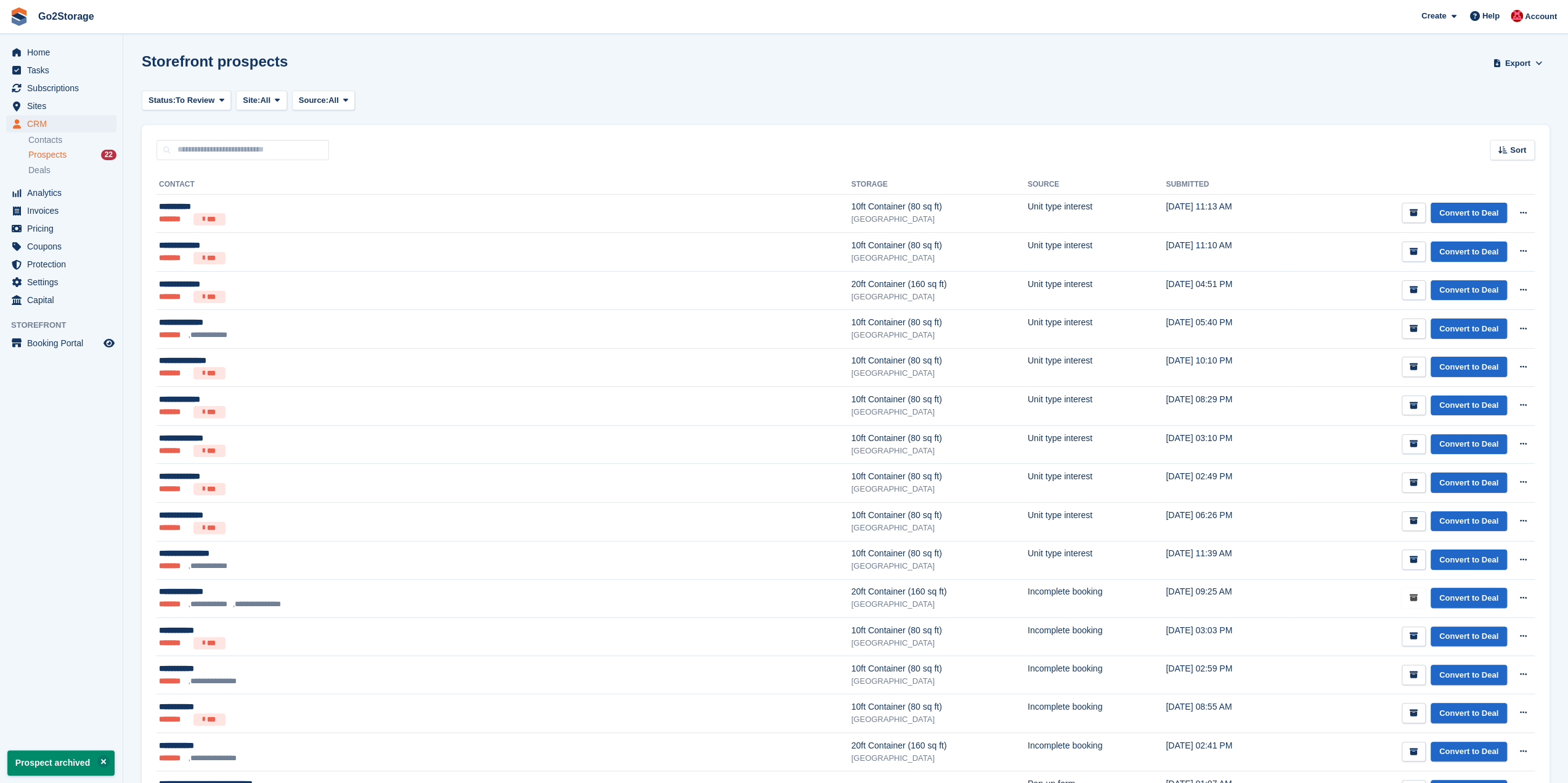
click at [1413, 596] on icon "submit" at bounding box center [1413, 598] width 8 height 8
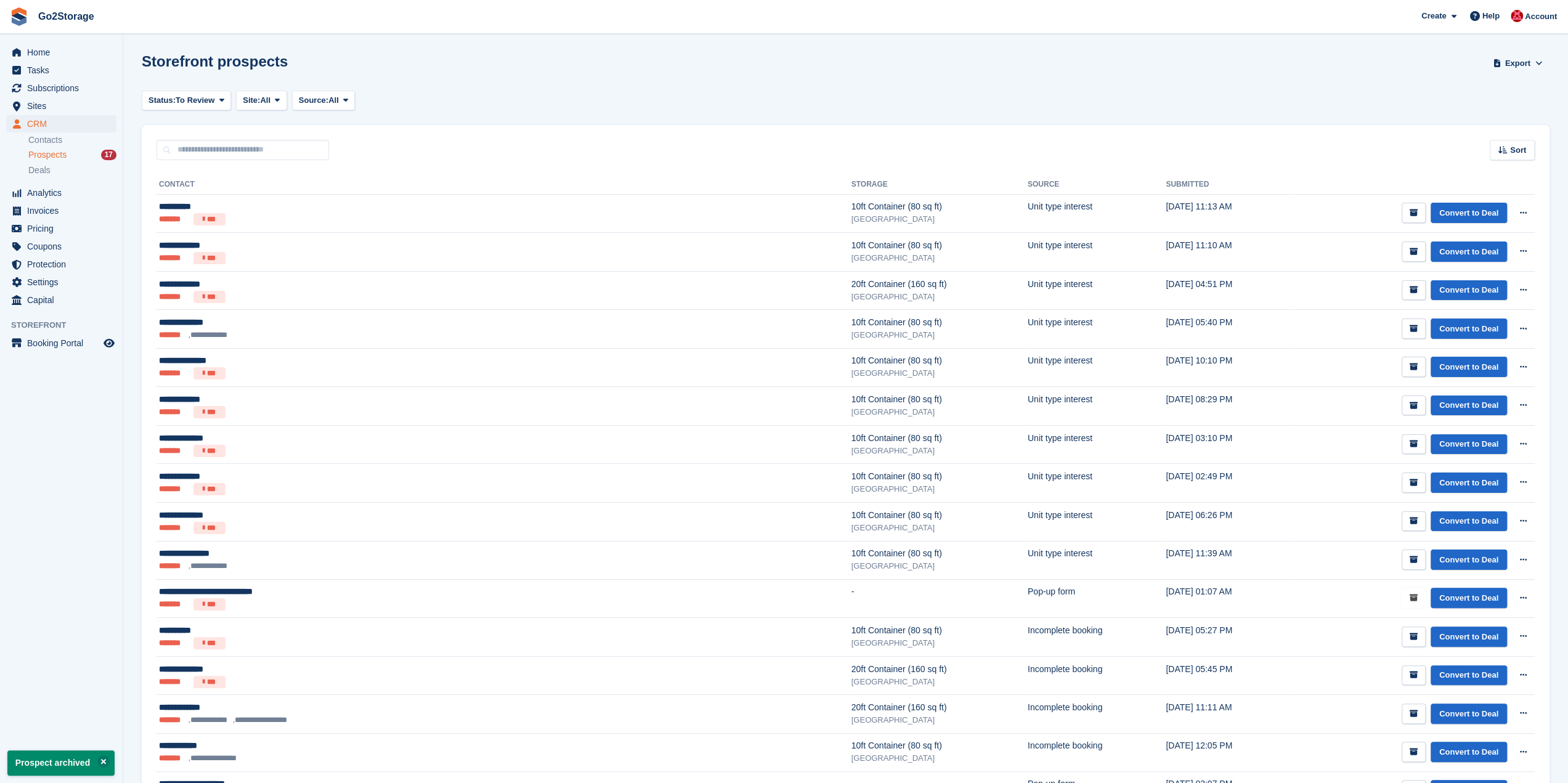
click at [1413, 596] on icon "submit" at bounding box center [1413, 598] width 8 height 8
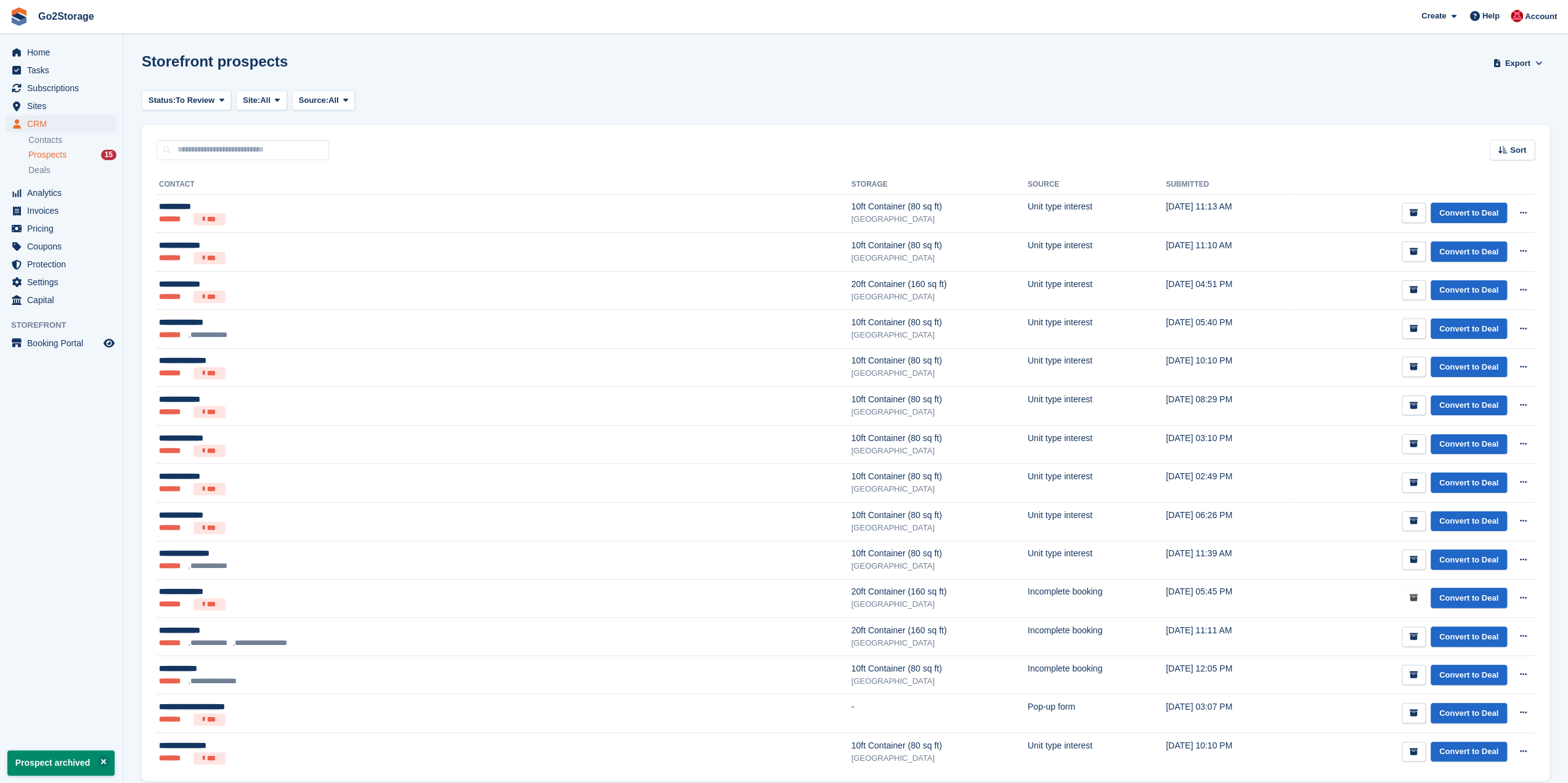
click at [1413, 596] on icon "submit" at bounding box center [1413, 598] width 8 height 8
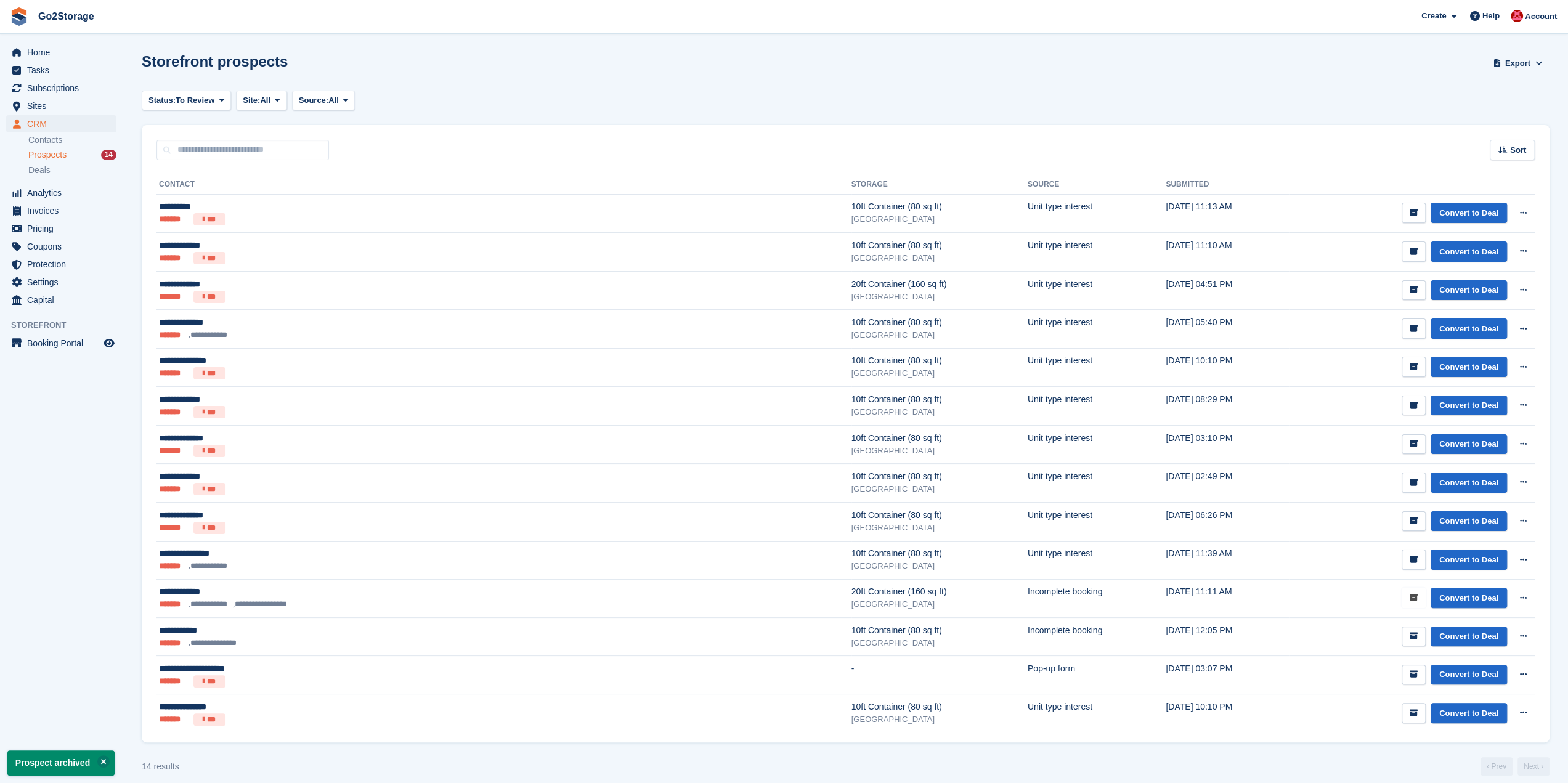
click at [1413, 596] on icon "submit" at bounding box center [1413, 598] width 8 height 8
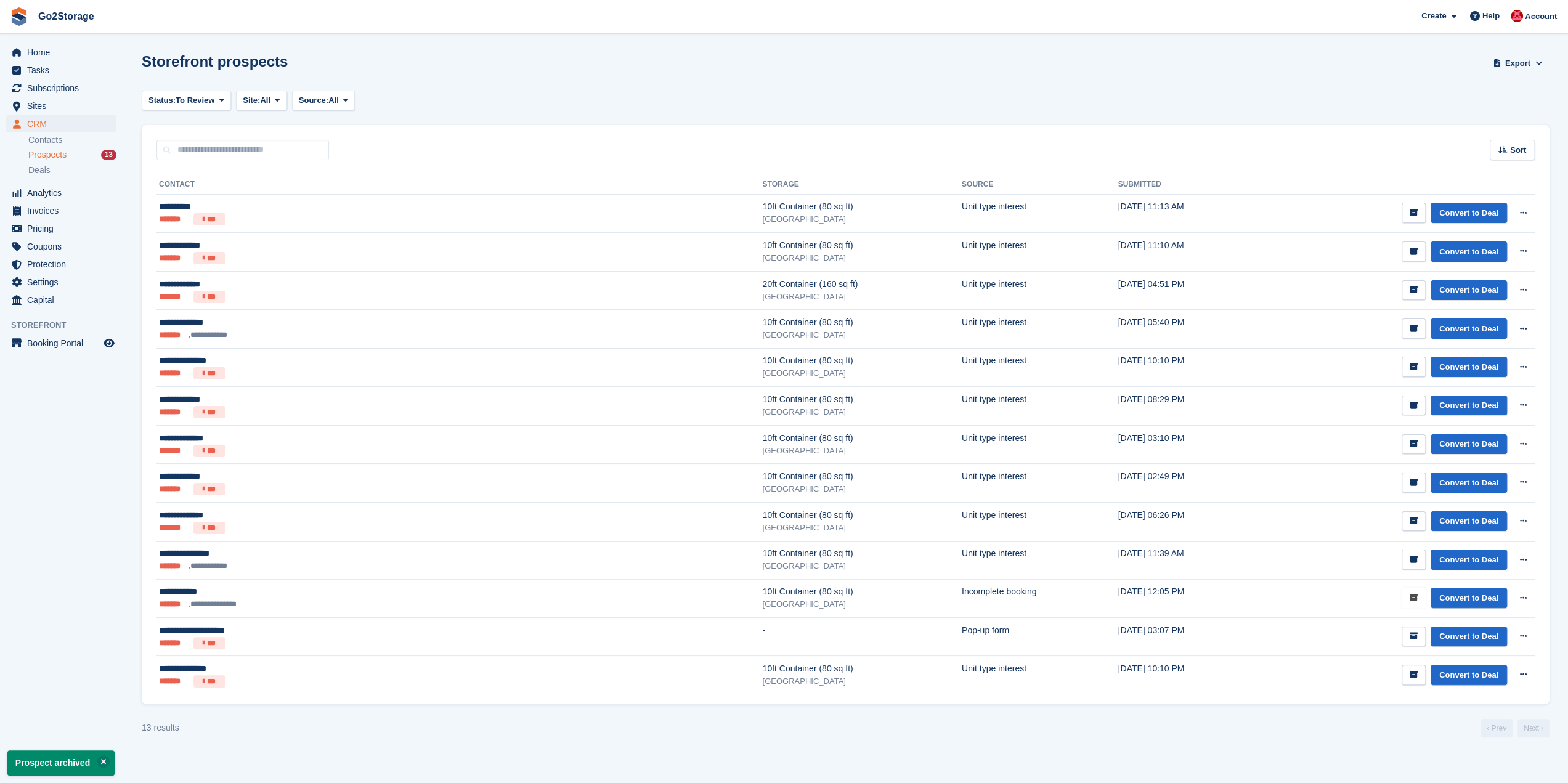
click at [1413, 596] on icon "submit" at bounding box center [1413, 598] width 8 height 8
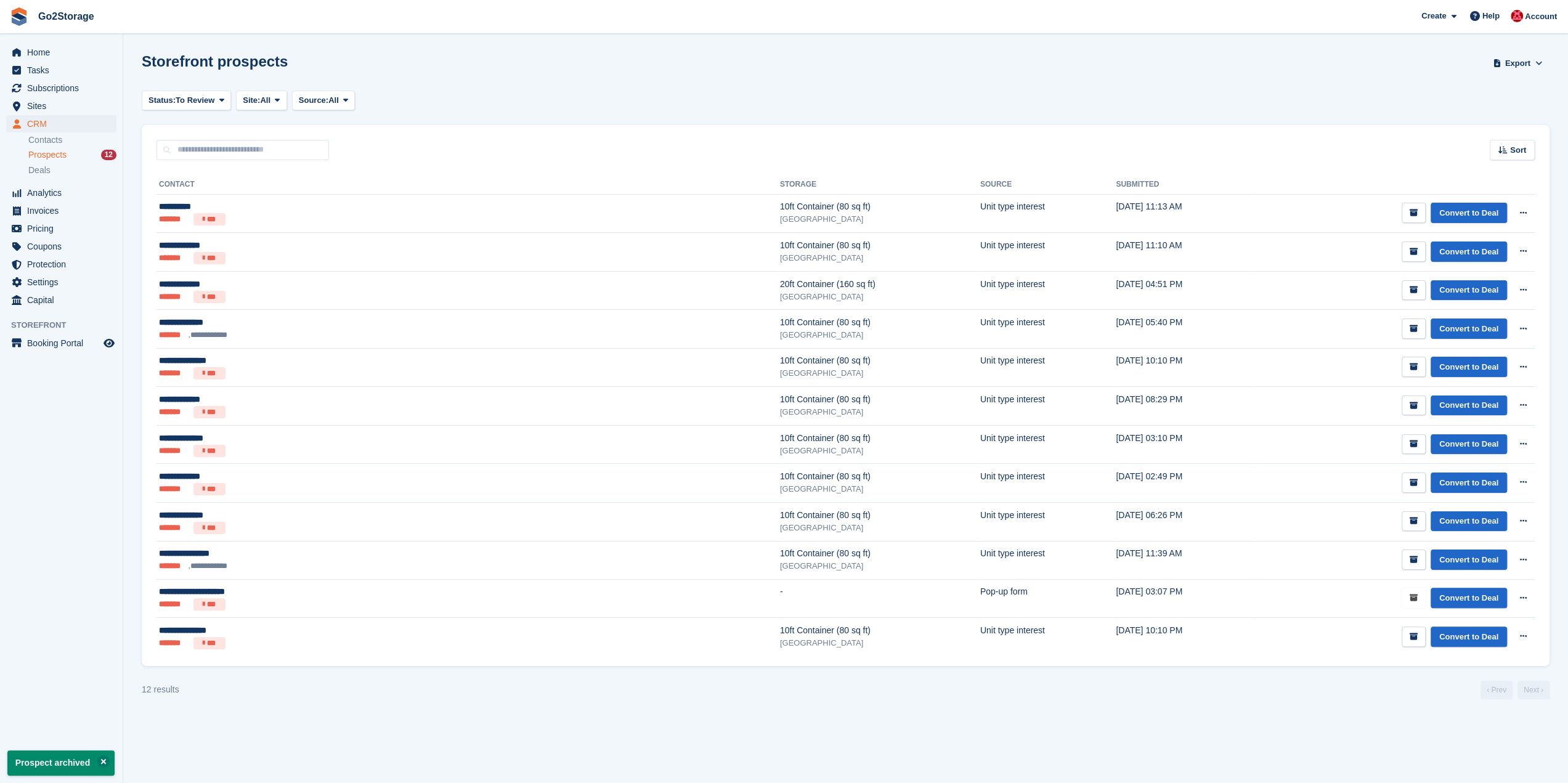
click at [1413, 596] on icon "submit" at bounding box center [1413, 598] width 8 height 8
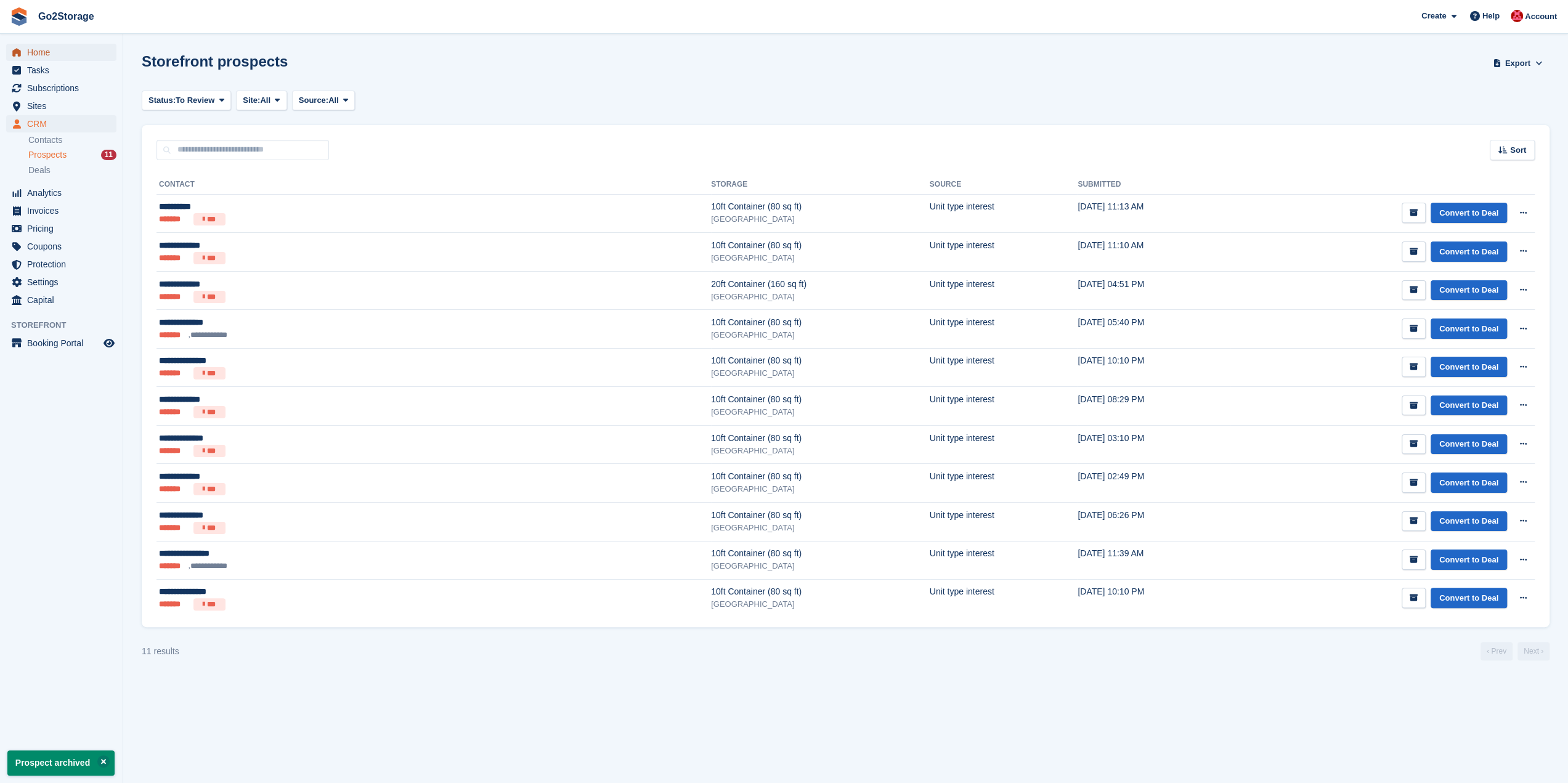
click at [58, 54] on span "Home" at bounding box center [63, 52] width 74 height 17
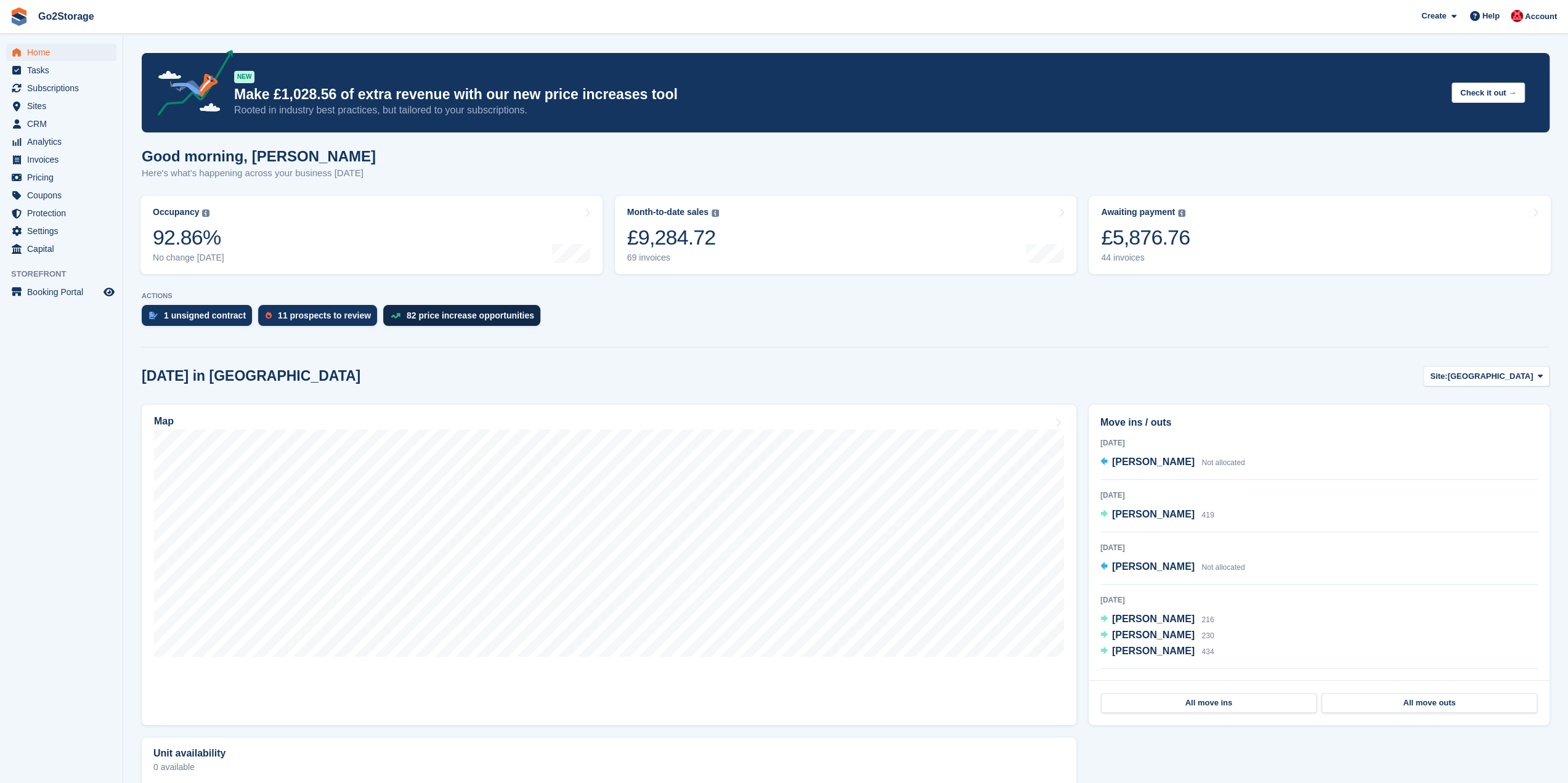
click at [426, 309] on div "82 price increase opportunities" at bounding box center [461, 316] width 157 height 21
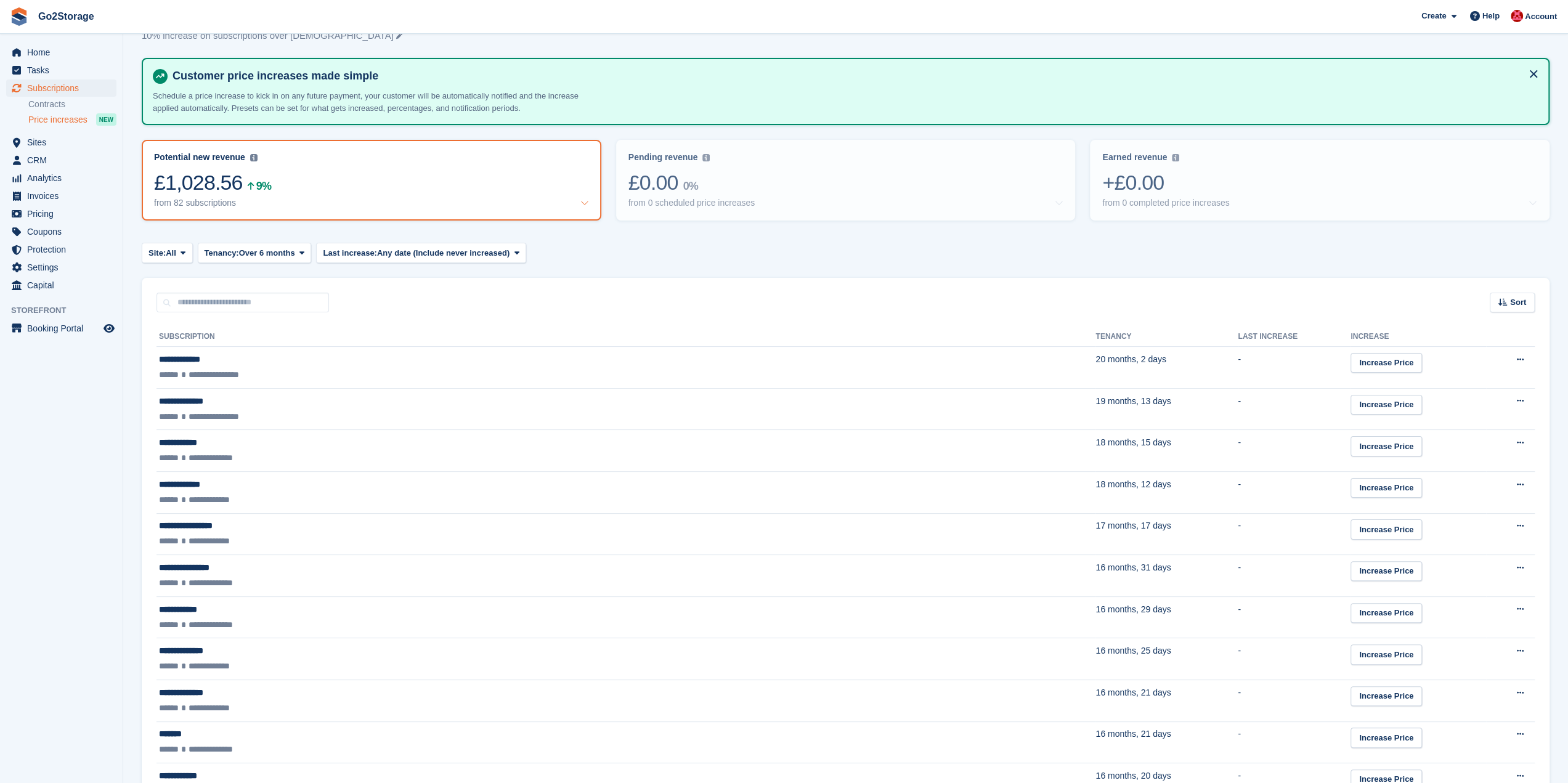
scroll to position [61, 0]
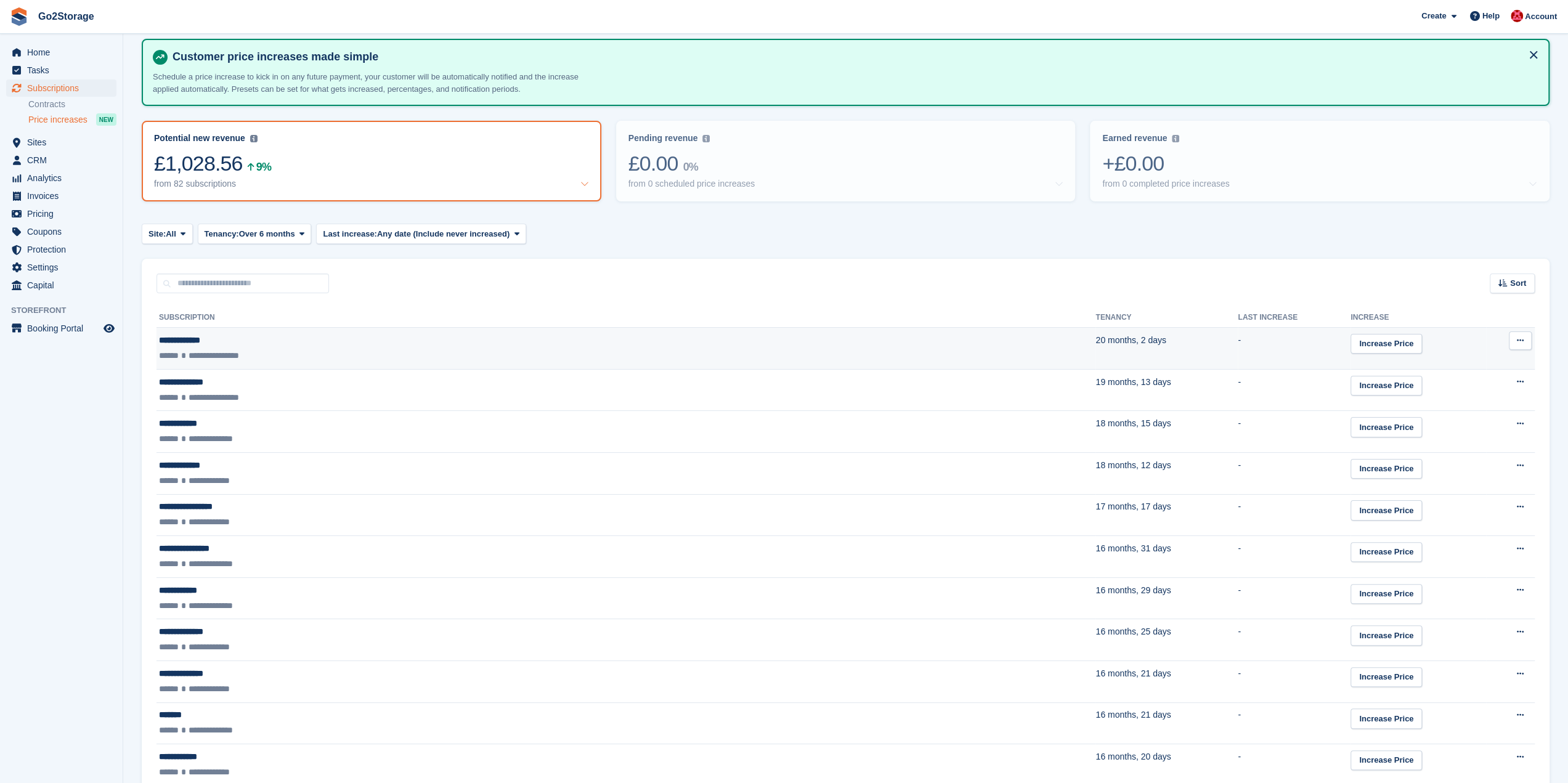
click at [1526, 339] on button at bounding box center [1520, 341] width 23 height 18
click at [1525, 339] on button at bounding box center [1520, 341] width 23 height 18
click at [279, 342] on div "**********" at bounding box center [406, 341] width 494 height 13
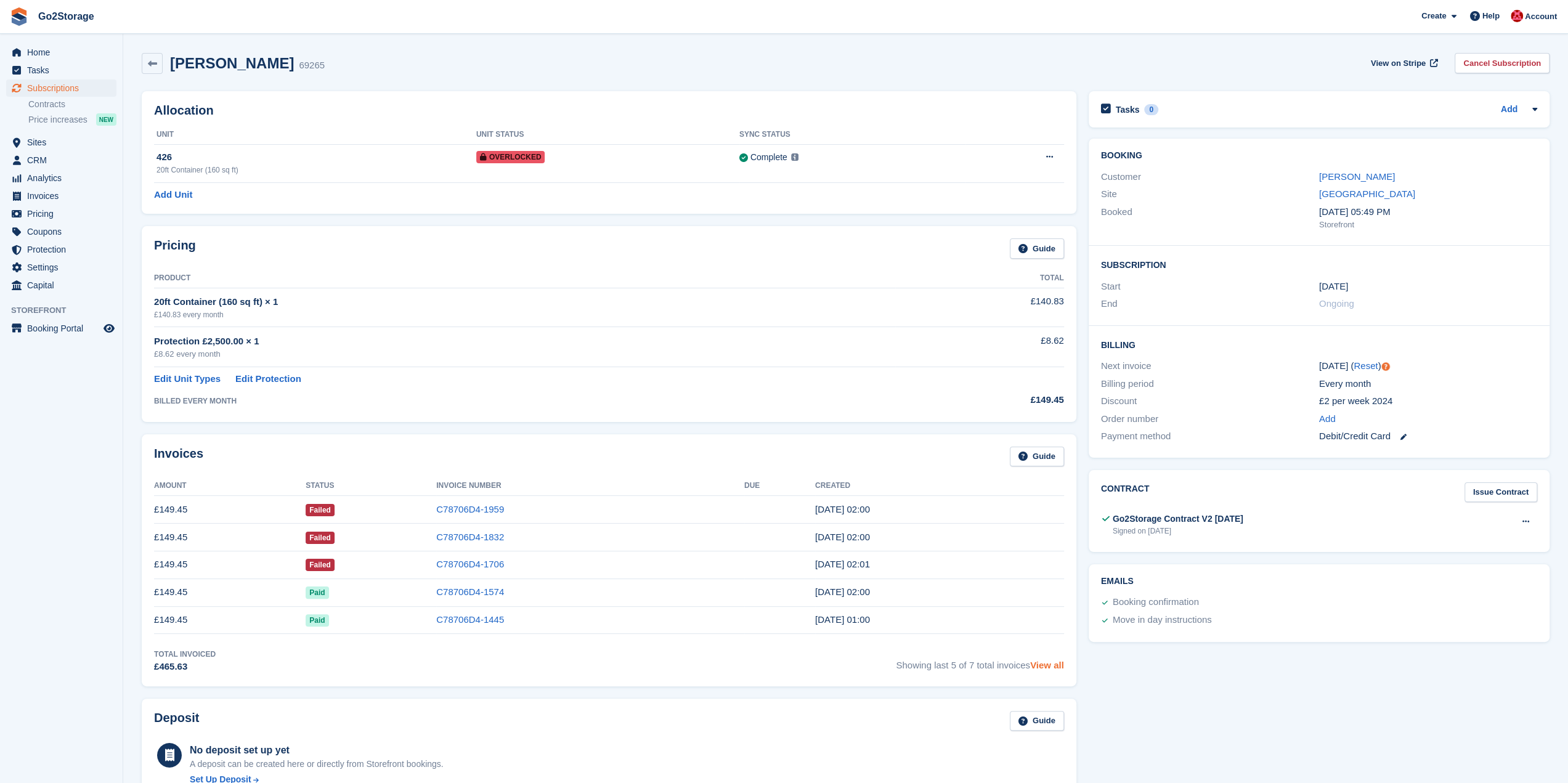
click at [1061, 666] on link "View all" at bounding box center [1047, 665] width 34 height 10
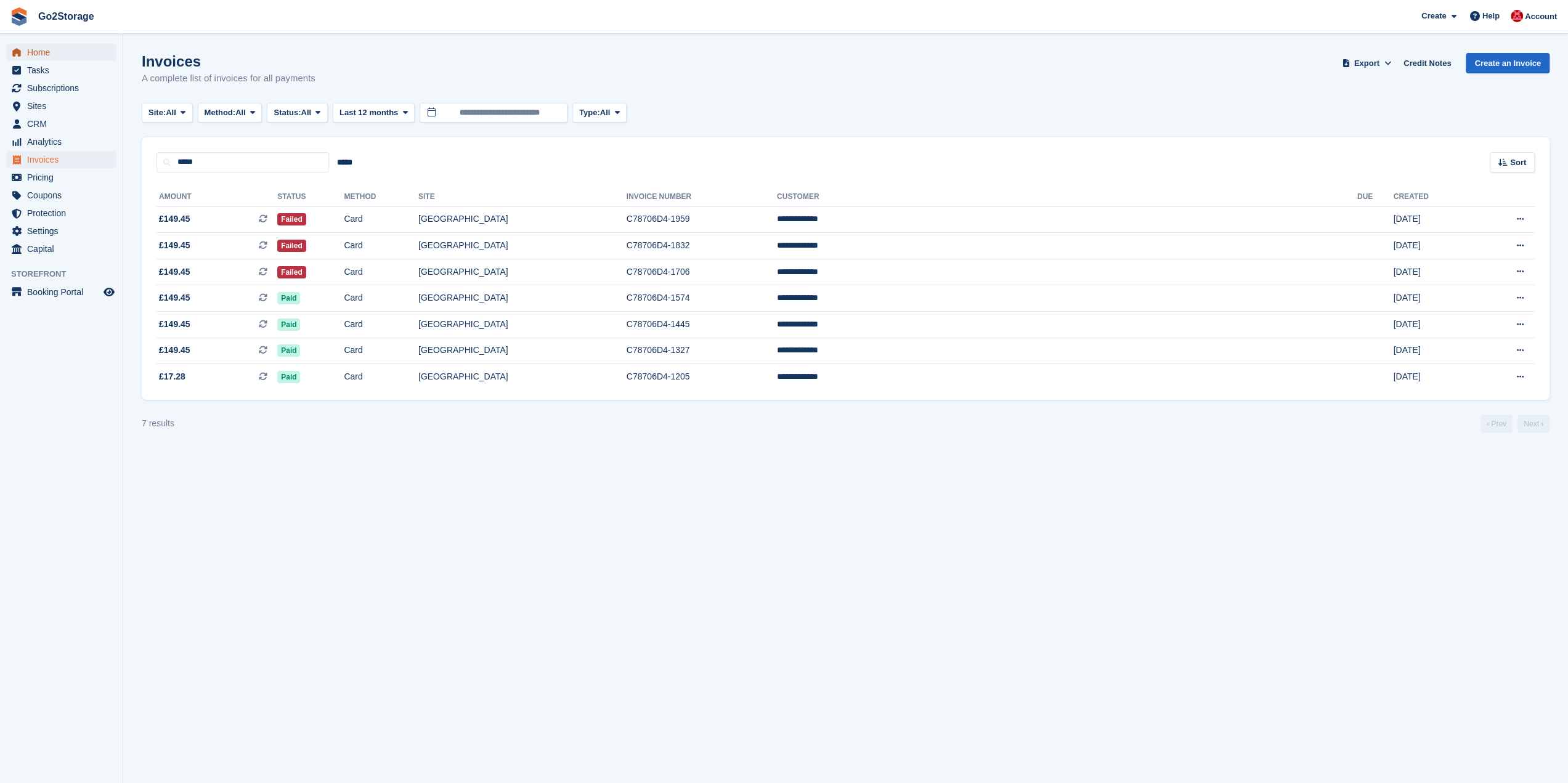
click at [41, 52] on span "Home" at bounding box center [63, 52] width 74 height 17
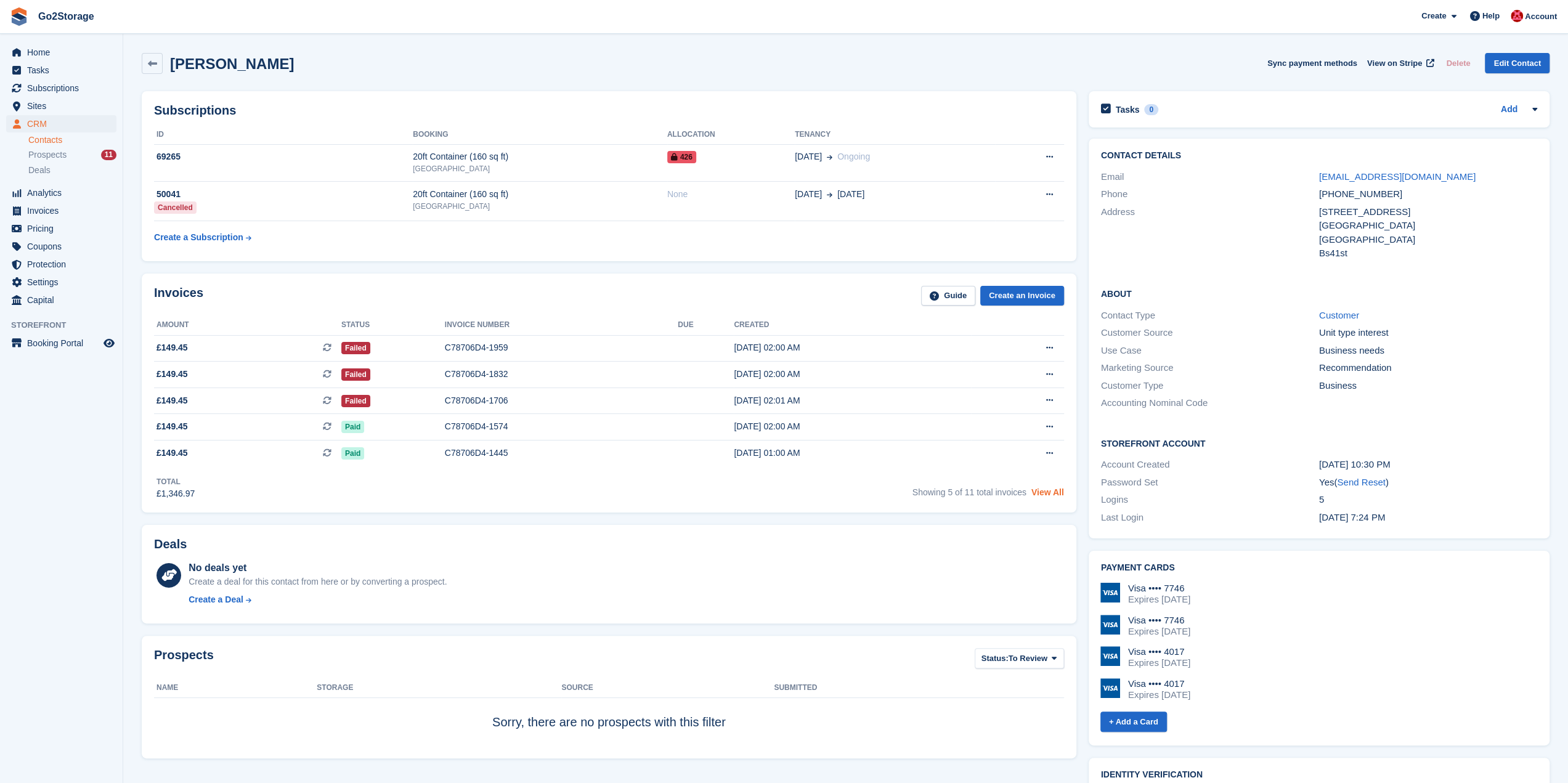
click at [1039, 493] on link "View All" at bounding box center [1047, 492] width 33 height 10
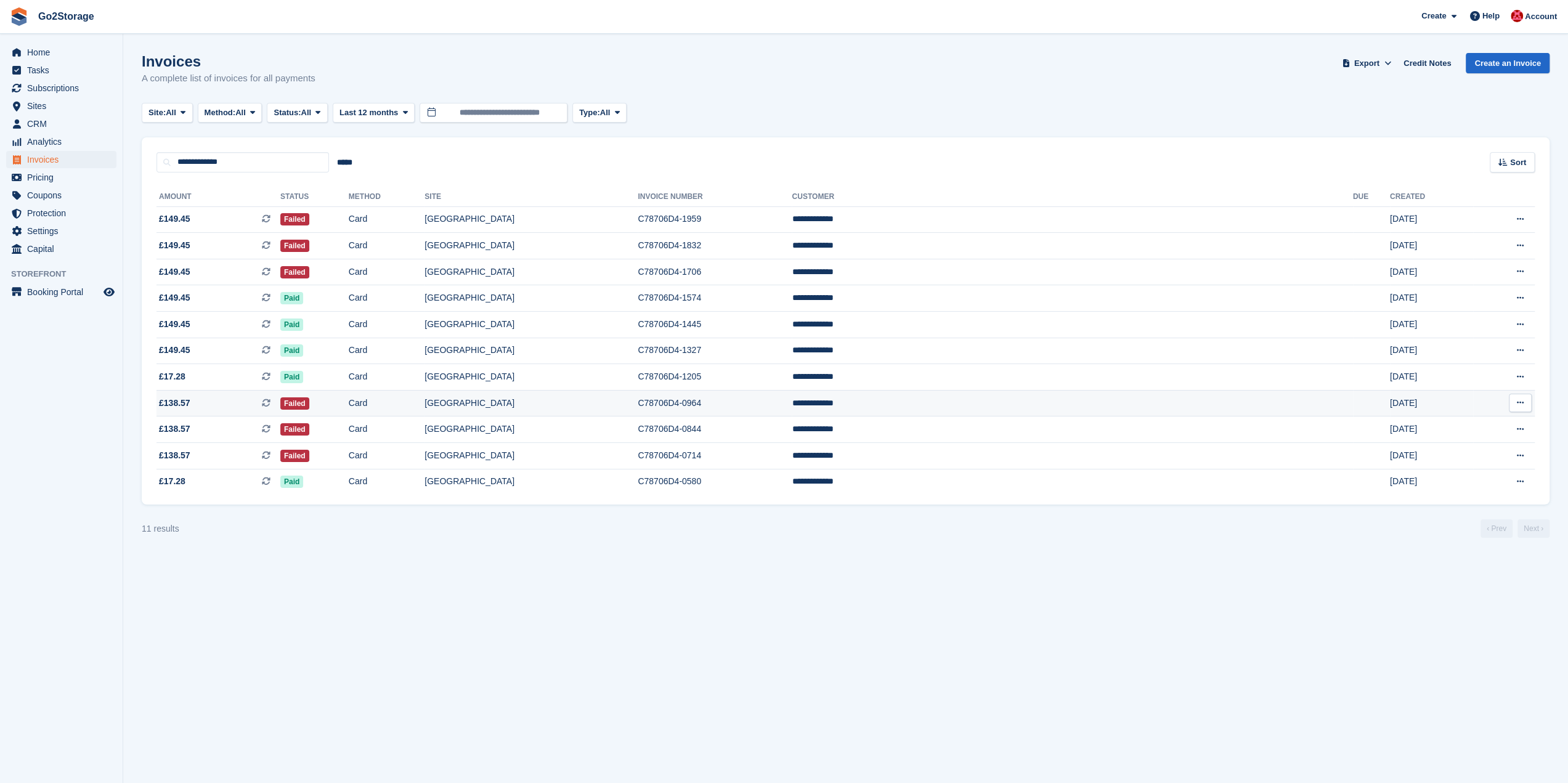
click at [265, 411] on td "£138.57 This is a recurring subscription invoice." at bounding box center [218, 403] width 124 height 27
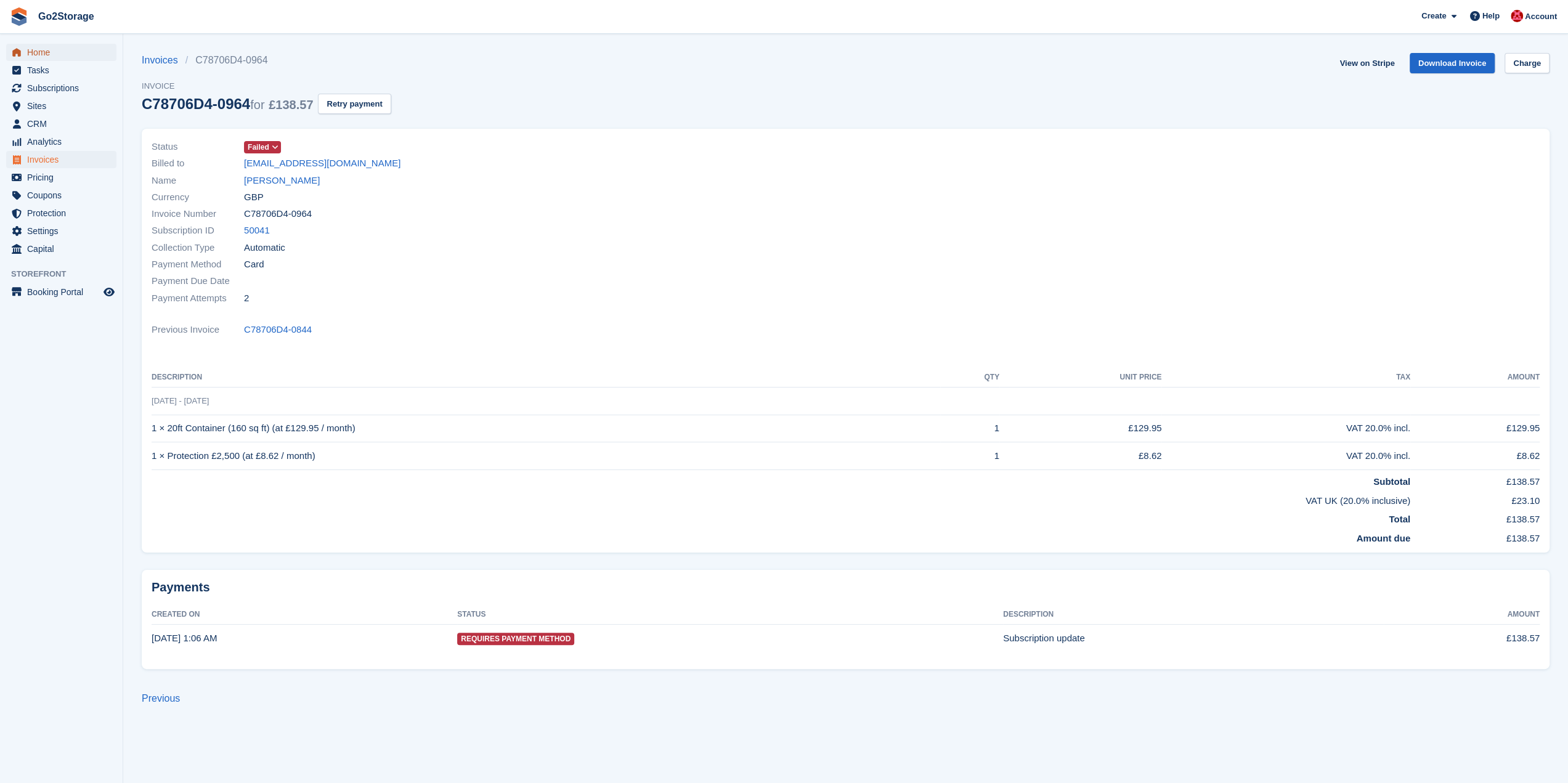
click at [56, 48] on span "Home" at bounding box center [63, 52] width 74 height 17
